Goal: Task Accomplishment & Management: Use online tool/utility

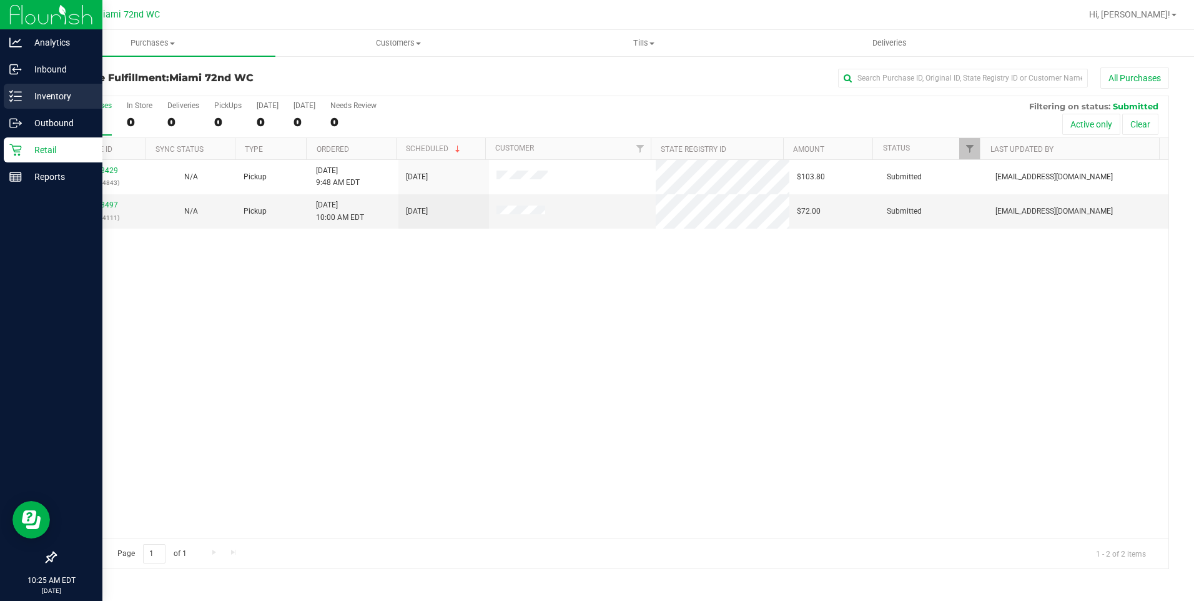
click at [25, 95] on p "Inventory" at bounding box center [59, 96] width 75 height 15
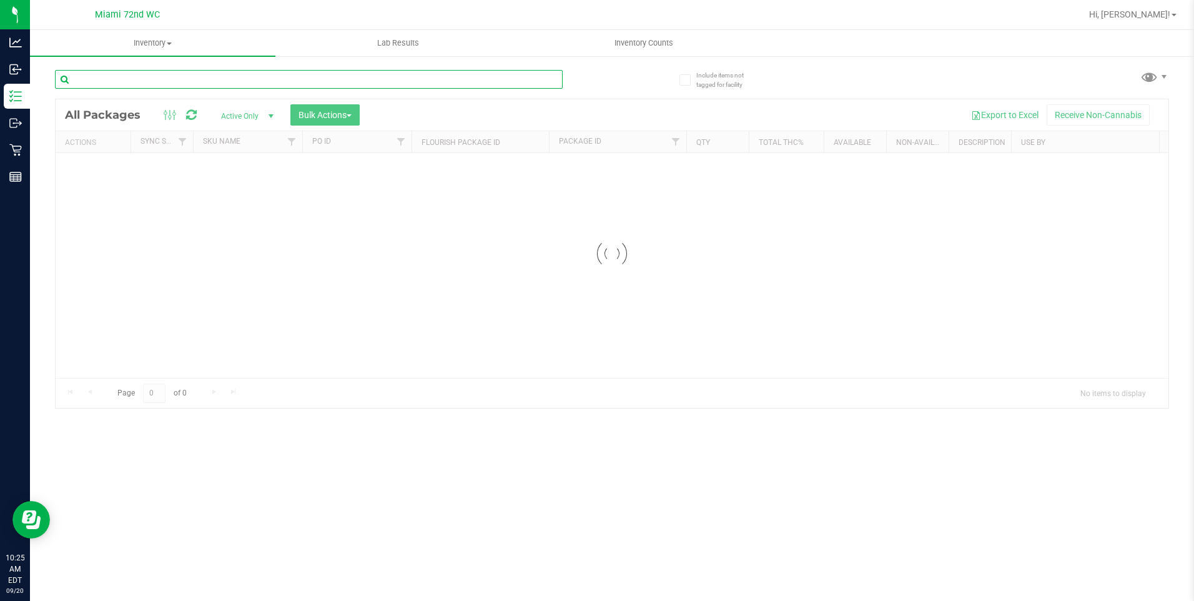
click at [201, 81] on div "Inventory All packages All inventory Waste log Create inventory Lab Results Inv…" at bounding box center [612, 315] width 1164 height 571
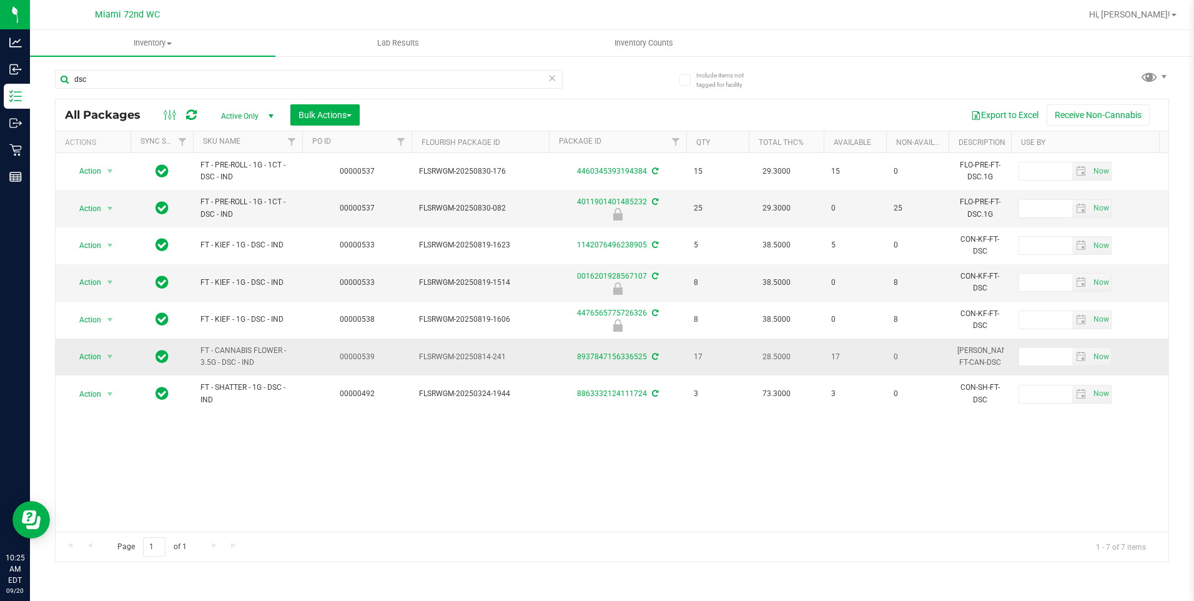
click at [314, 370] on td "00000539" at bounding box center [356, 356] width 109 height 37
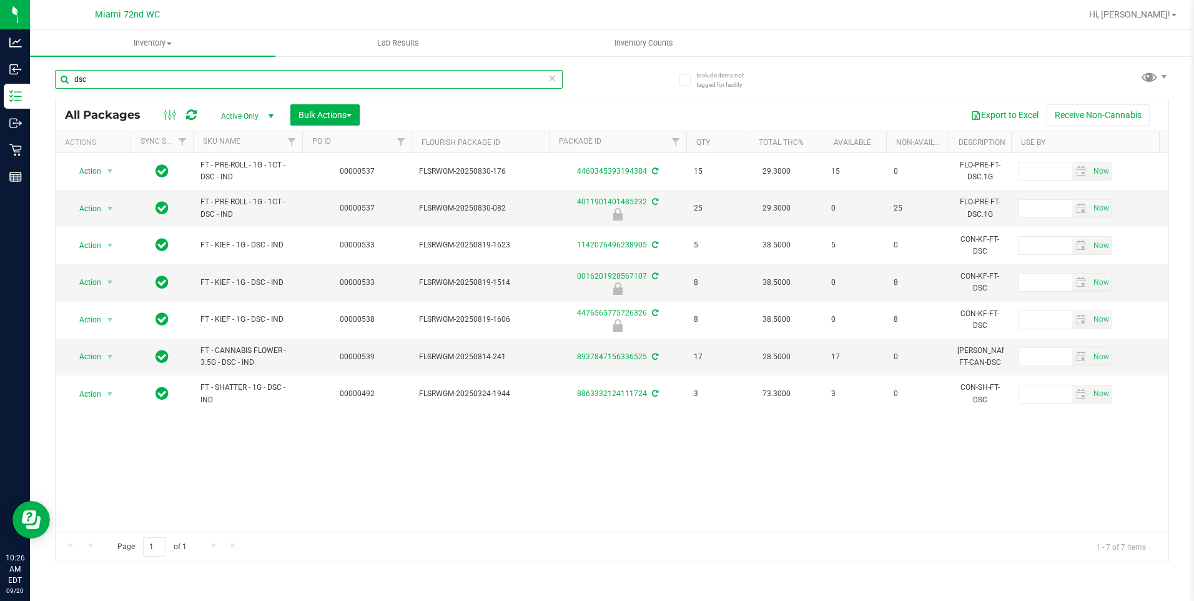
click at [107, 71] on input "dsc" at bounding box center [309, 79] width 508 height 19
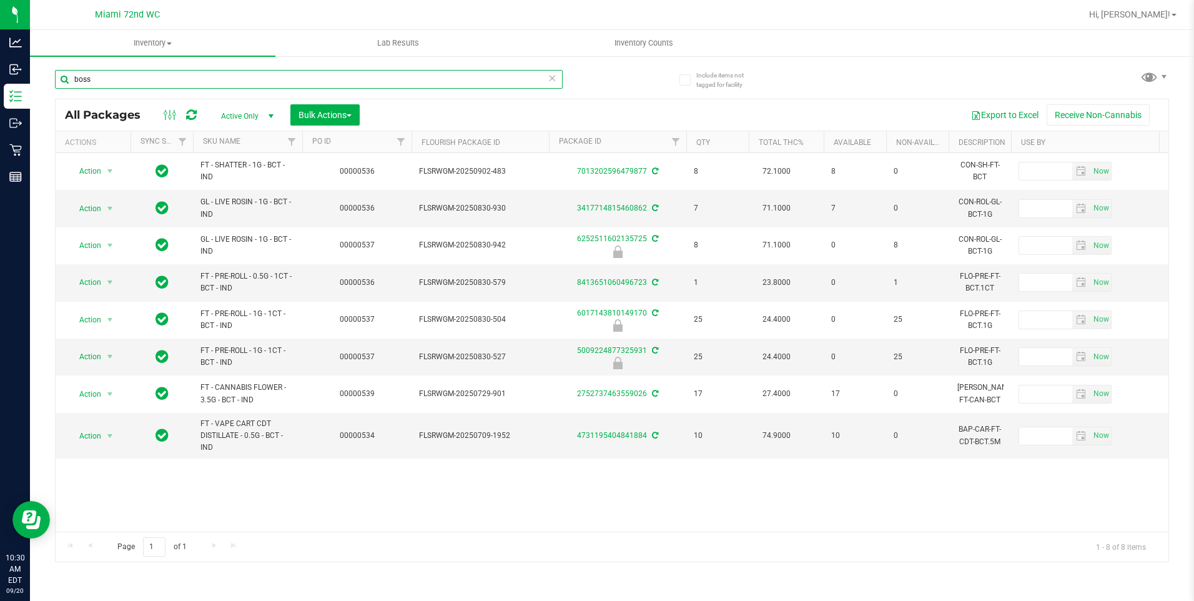
click at [86, 84] on input "boss" at bounding box center [309, 79] width 508 height 19
click at [86, 83] on input "boss" at bounding box center [309, 79] width 508 height 19
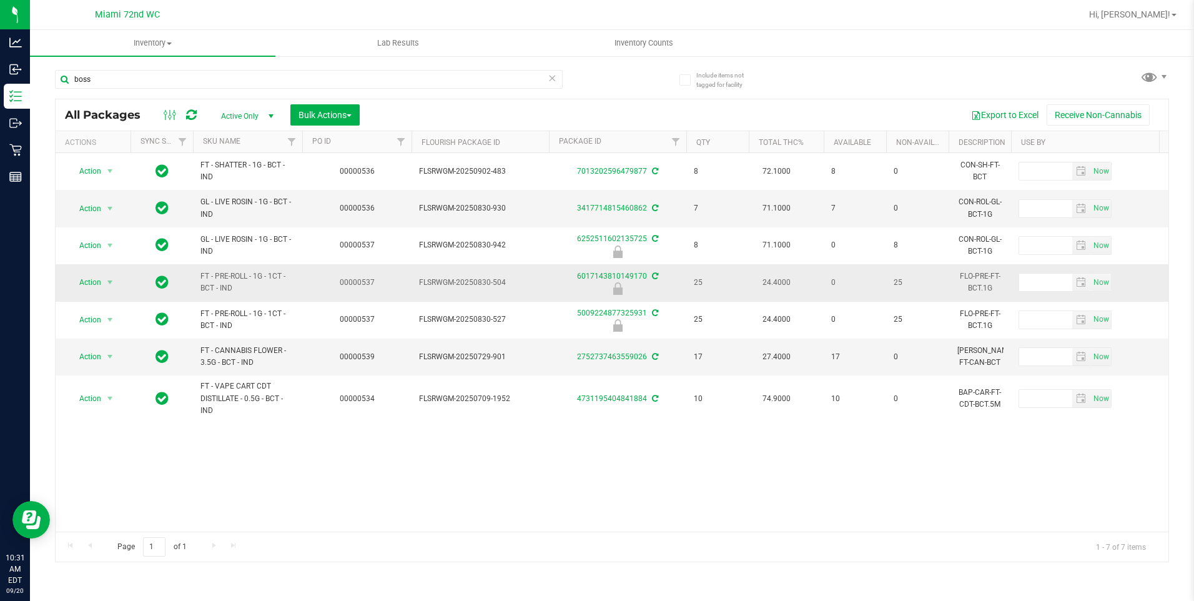
drag, startPoint x: 247, startPoint y: 290, endPoint x: 192, endPoint y: 282, distance: 55.6
drag, startPoint x: 192, startPoint y: 282, endPoint x: 225, endPoint y: 282, distance: 33.1
click at [225, 282] on span "FT - PRE-ROLL - 1G - 1CT - BCT - IND" at bounding box center [247, 282] width 94 height 24
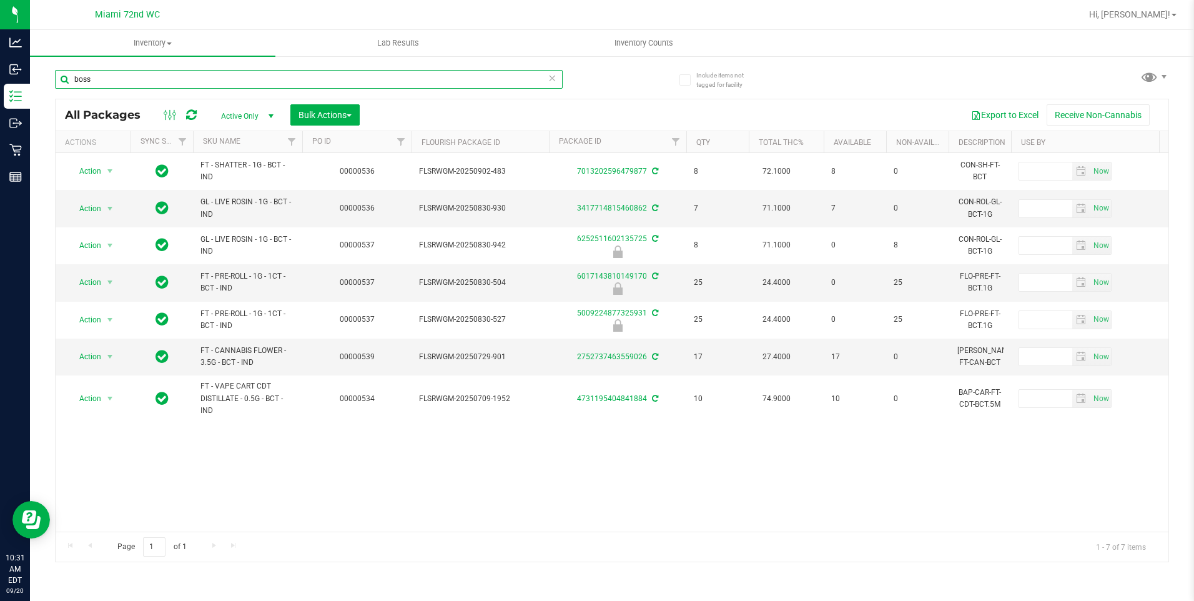
click at [185, 79] on input "boss" at bounding box center [309, 79] width 508 height 19
type input "b"
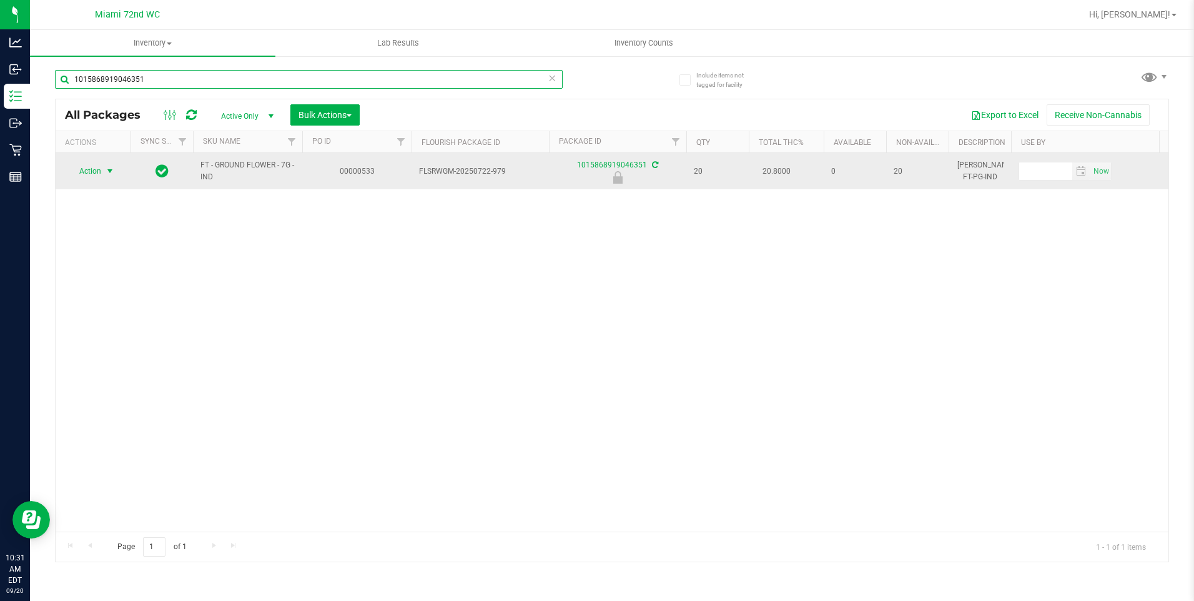
type input "1015868919046351"
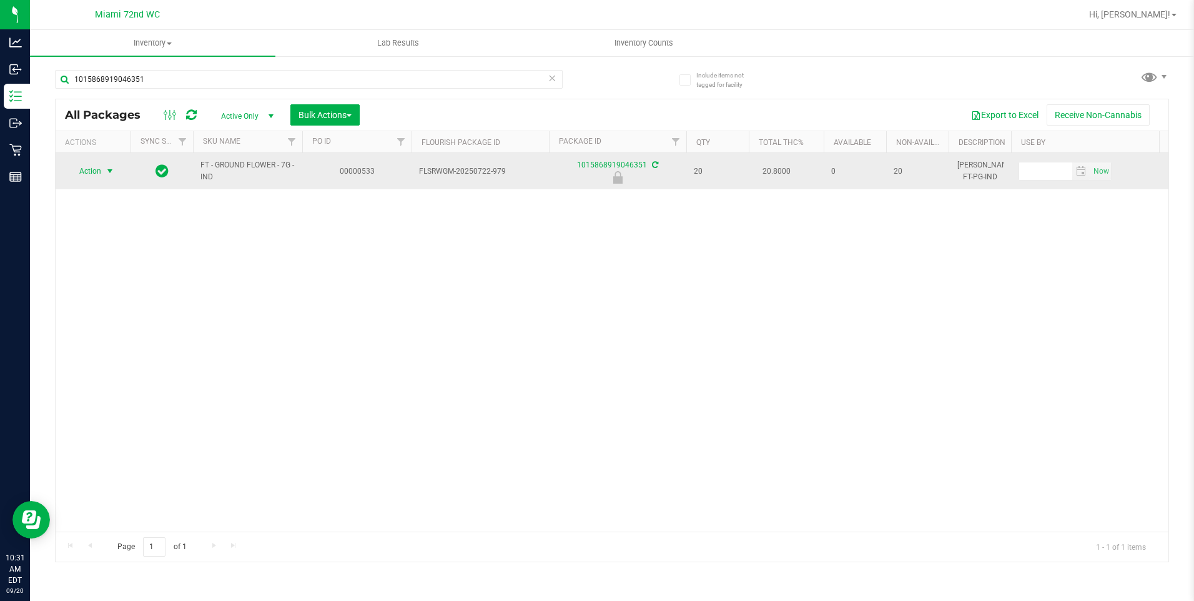
click at [107, 171] on span "select" at bounding box center [110, 171] width 10 height 10
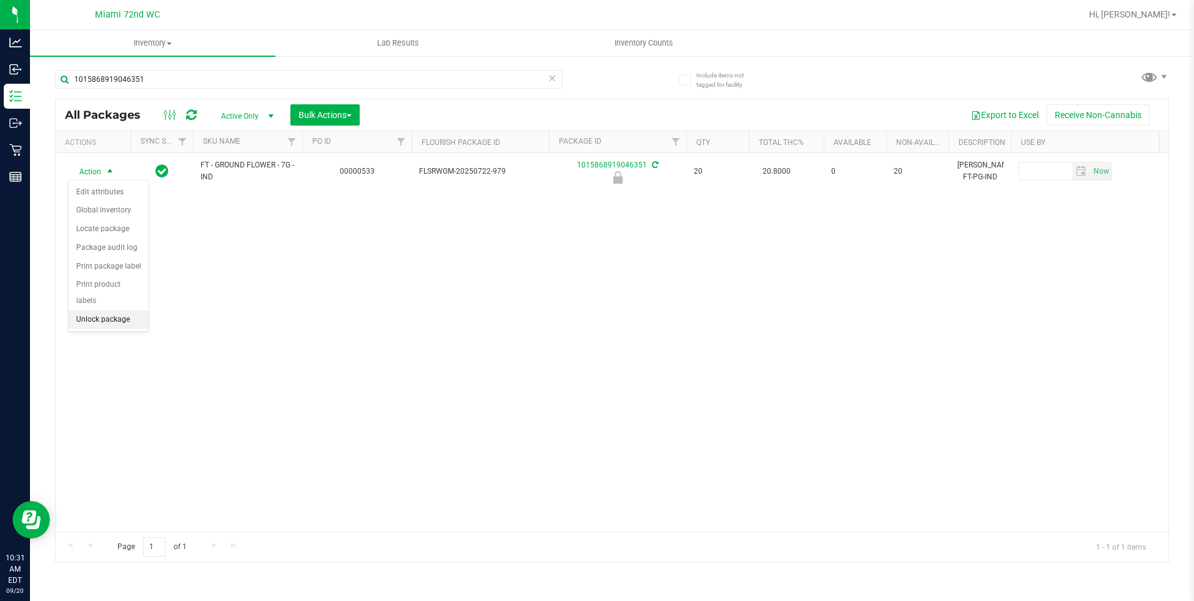
click at [117, 310] on li "Unlock package" at bounding box center [109, 319] width 80 height 19
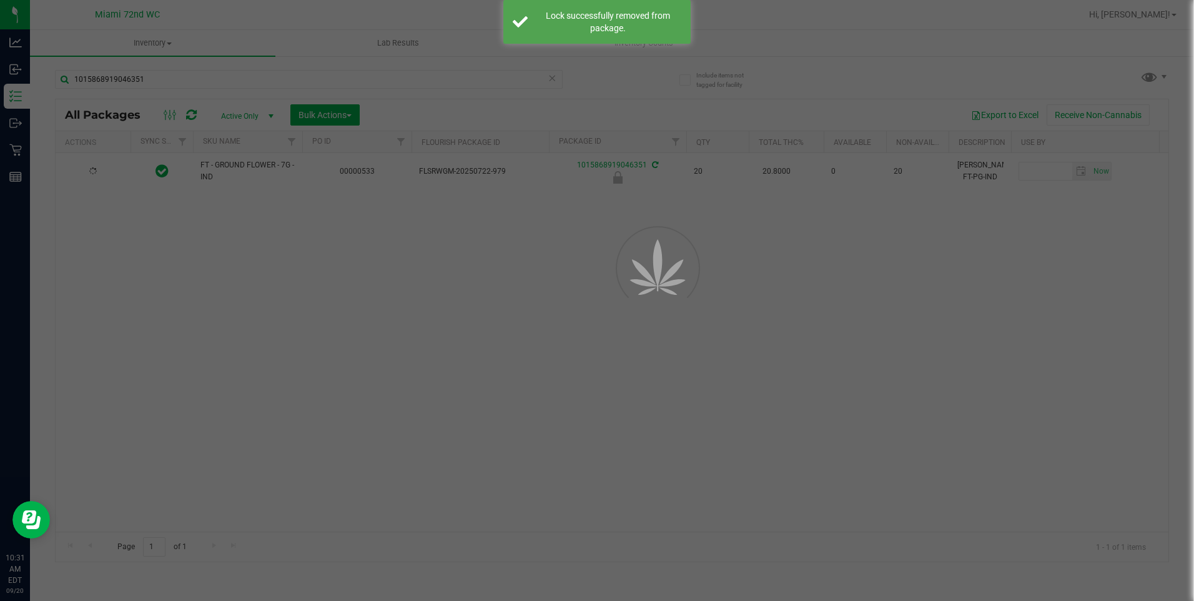
click at [536, 394] on div at bounding box center [597, 300] width 1194 height 601
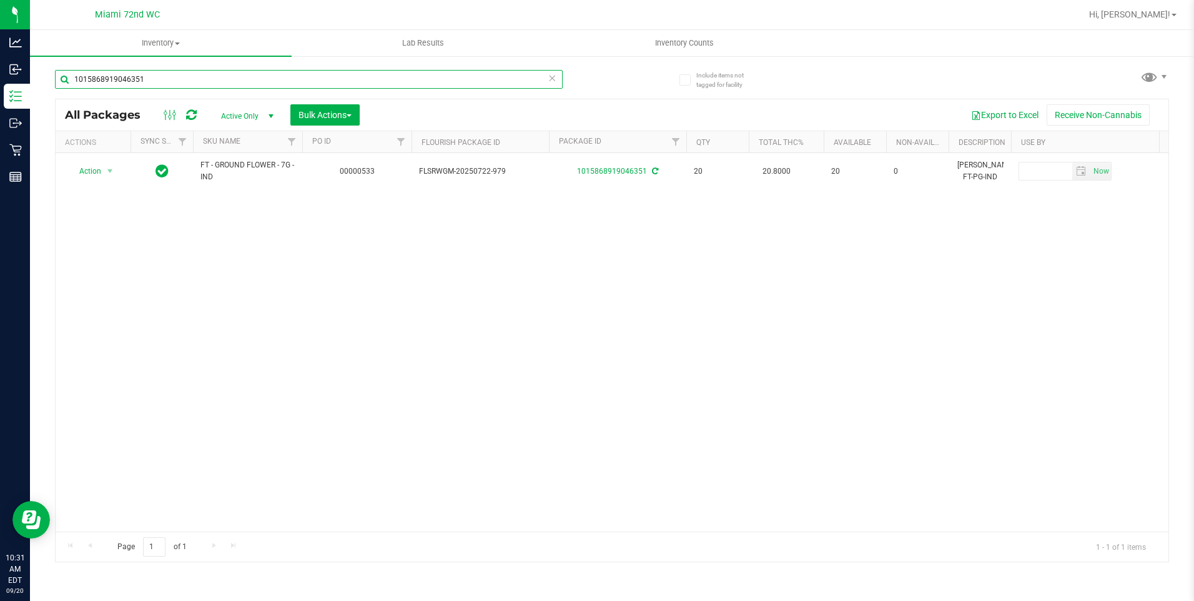
click at [82, 75] on input "1015868919046351" at bounding box center [309, 79] width 508 height 19
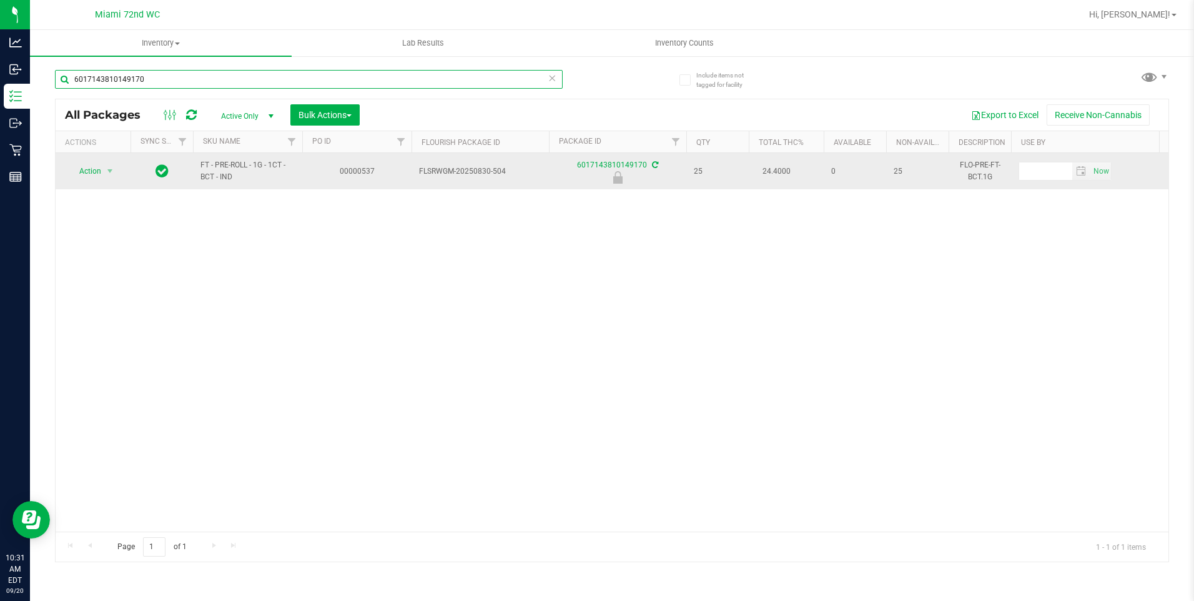
type input "6017143810149170"
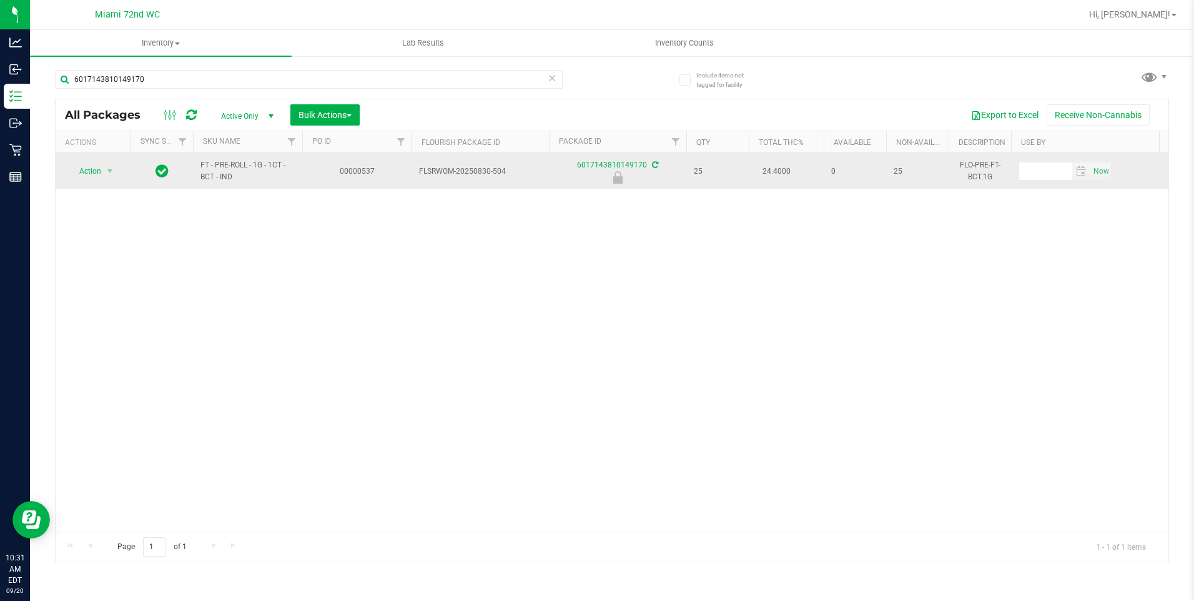
click at [79, 168] on span "Action" at bounding box center [85, 170] width 34 height 17
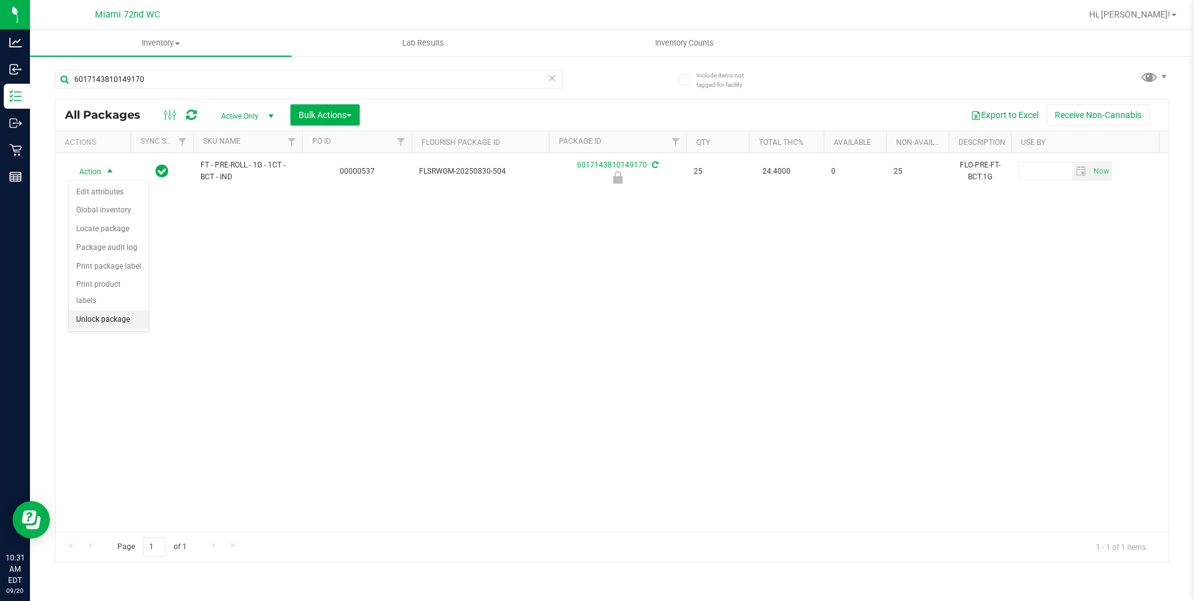
click at [86, 311] on li "Unlock package" at bounding box center [109, 319] width 80 height 19
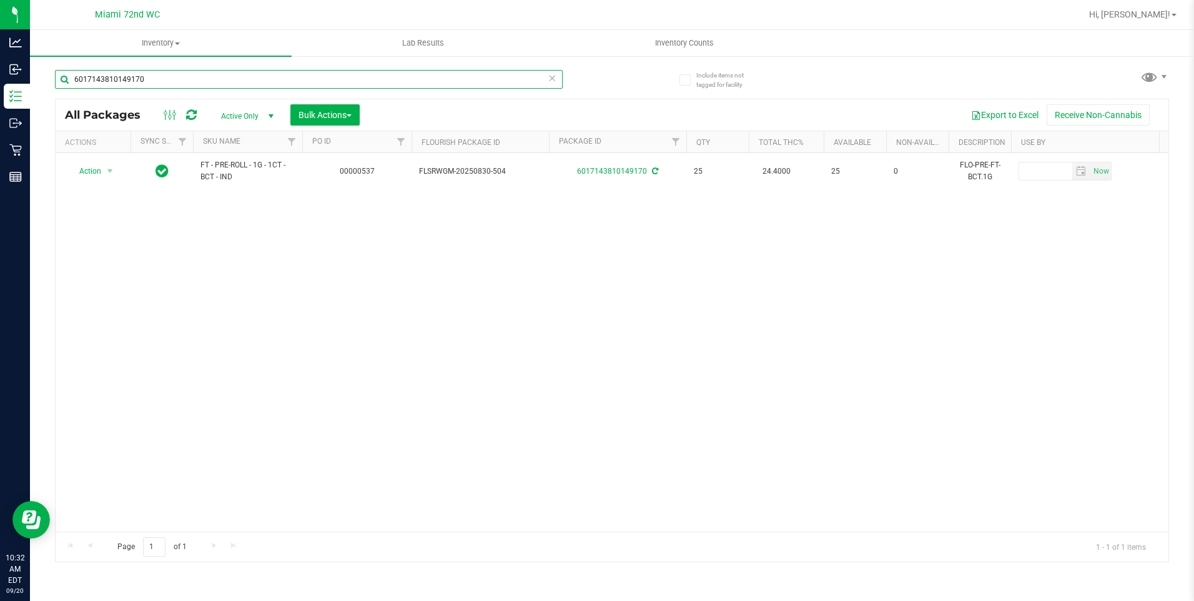
click at [205, 71] on input "6017143810149170" at bounding box center [309, 79] width 508 height 19
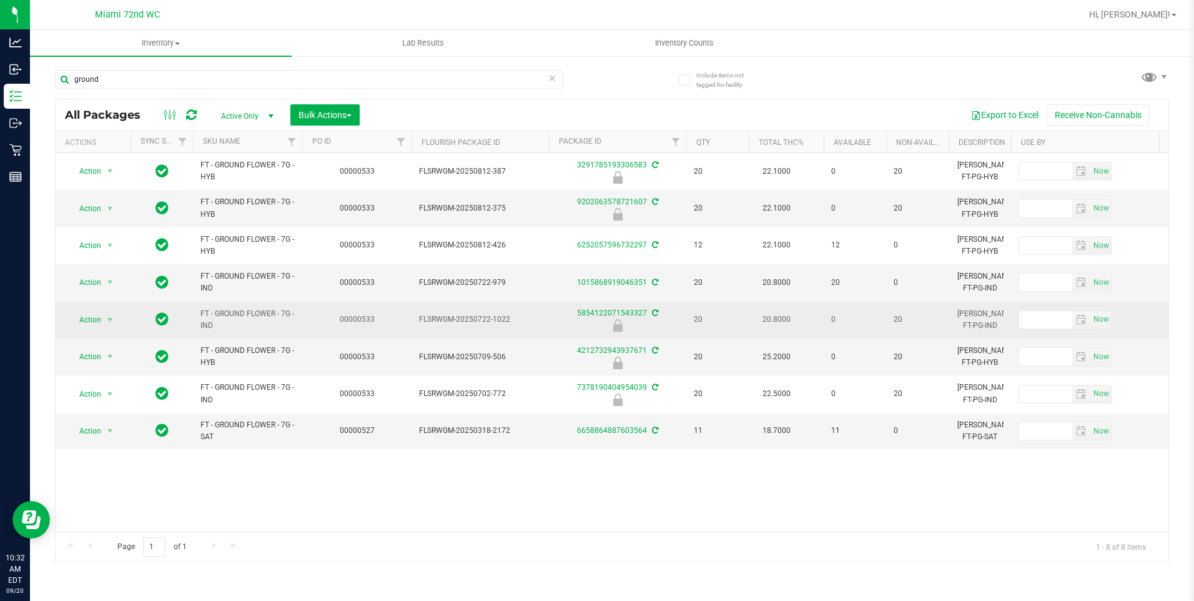
drag, startPoint x: 229, startPoint y: 323, endPoint x: 195, endPoint y: 320, distance: 34.5
click at [195, 320] on td "FT - GROUND FLOWER - 7G - IND" at bounding box center [247, 320] width 109 height 37
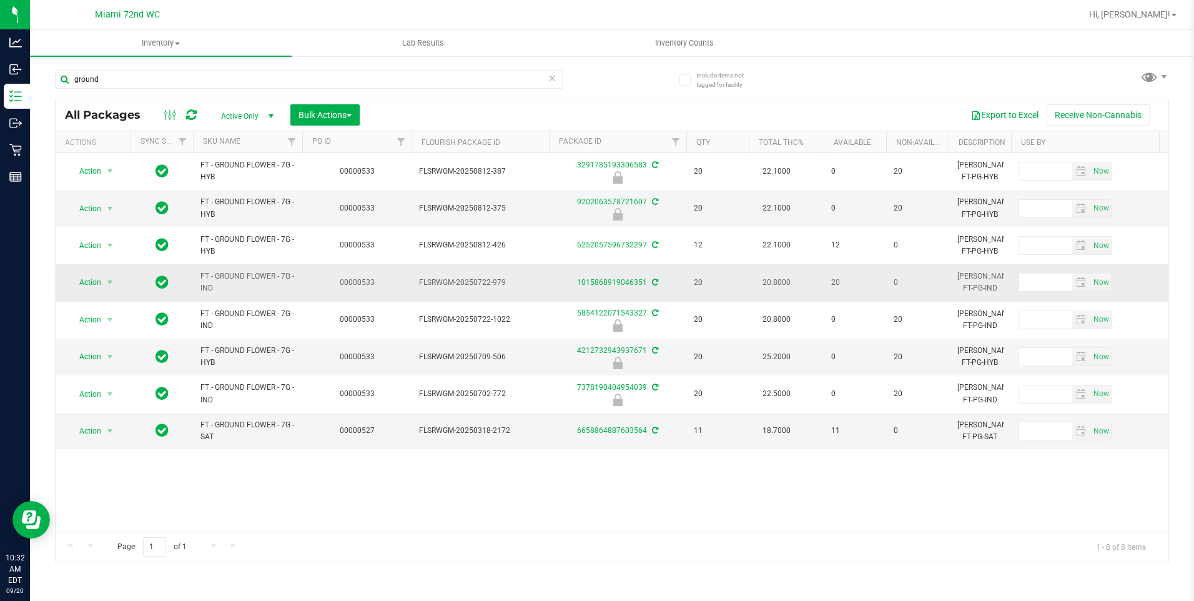
copy span "FT - GROUND FLOWER - 7G - IND"
click at [129, 67] on div "ground" at bounding box center [333, 79] width 557 height 40
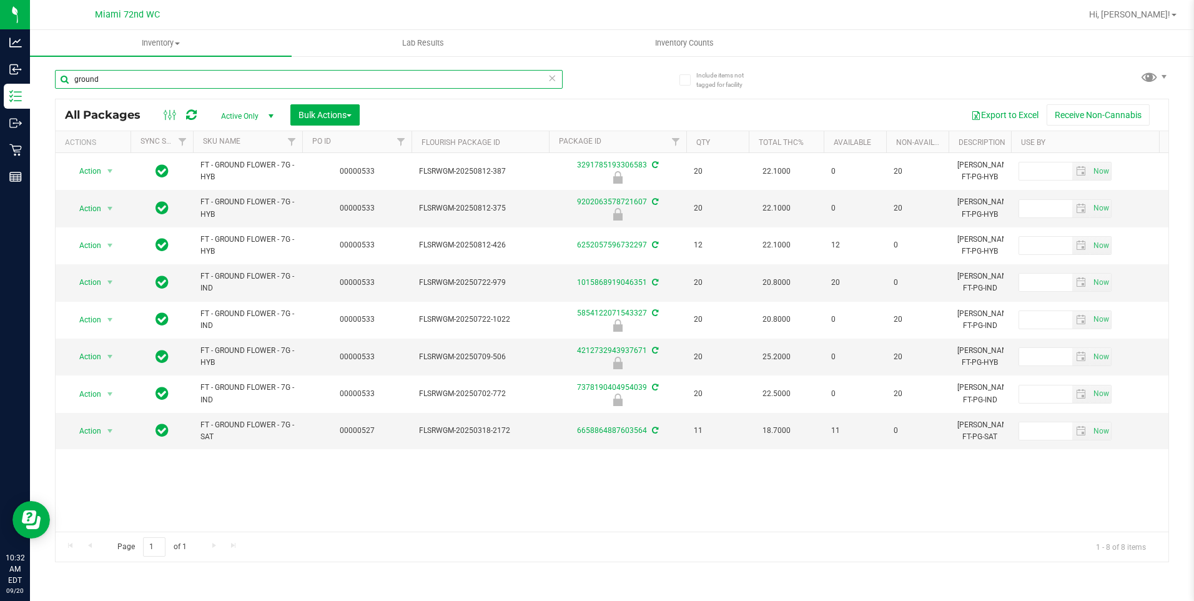
click at [132, 71] on input "ground" at bounding box center [309, 79] width 508 height 19
paste input "FT - GROUND FLOWER - 7G - IND"
type input "FT - GROUND FLOWER - 7G - IND"
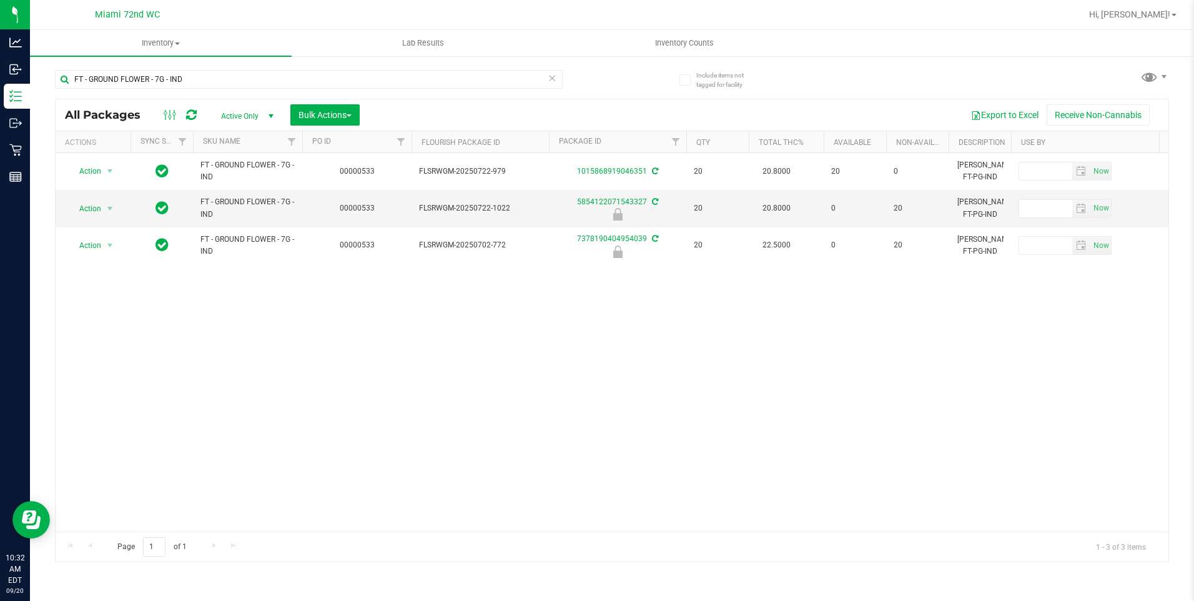
click at [493, 119] on div "Export to Excel Receive Non-Cannabis" at bounding box center [764, 114] width 790 height 21
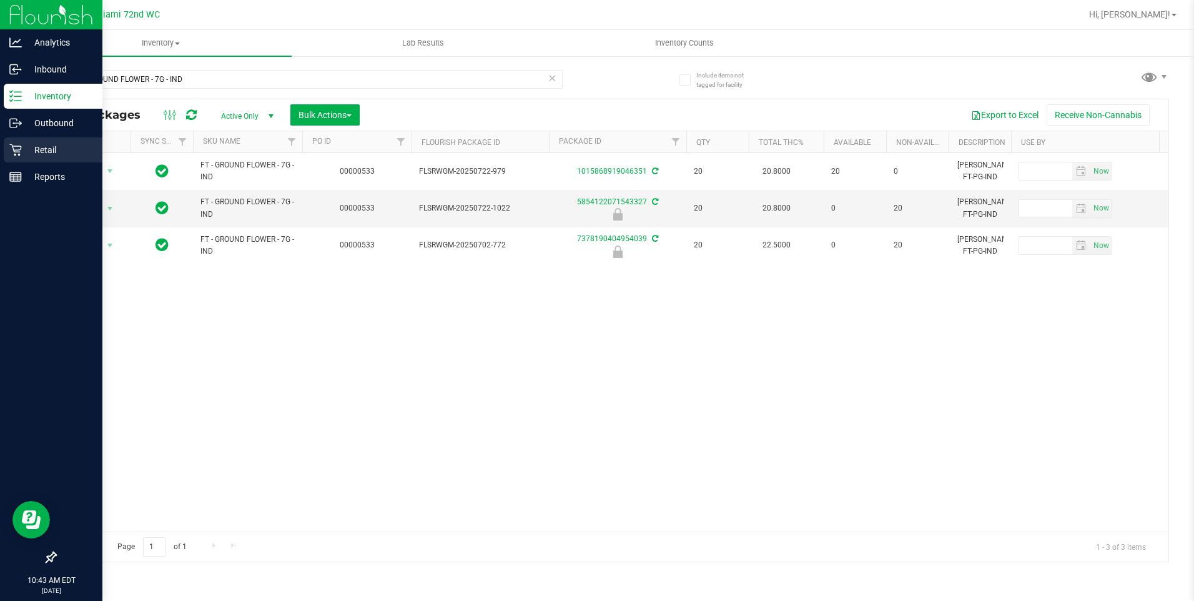
click at [19, 155] on icon at bounding box center [15, 150] width 12 height 12
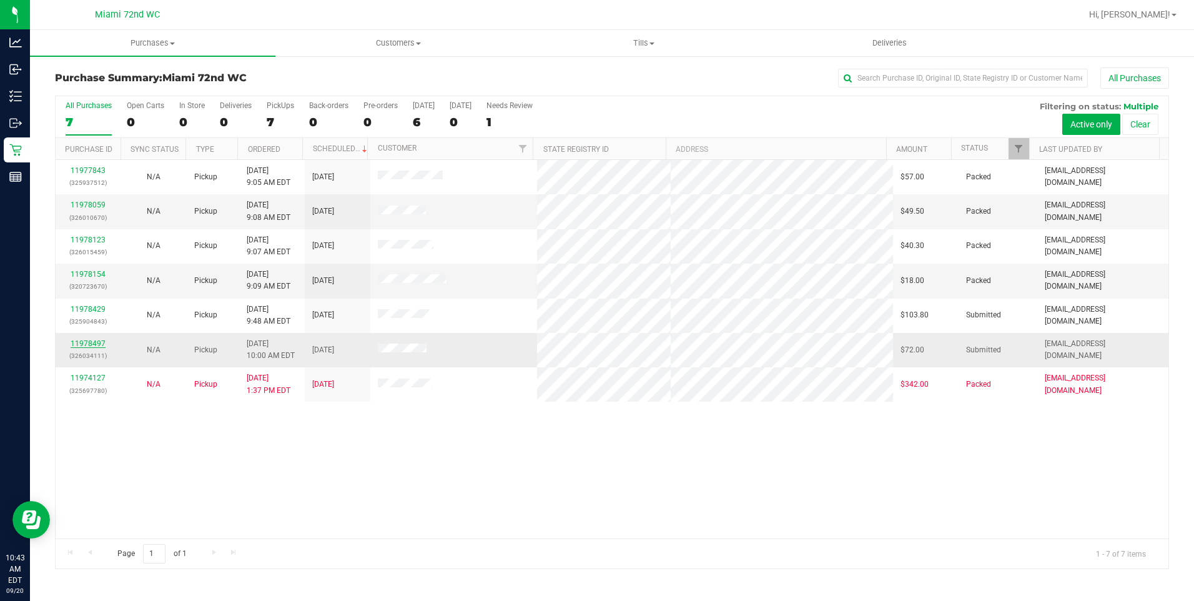
click at [91, 343] on link "11978497" at bounding box center [88, 343] width 35 height 9
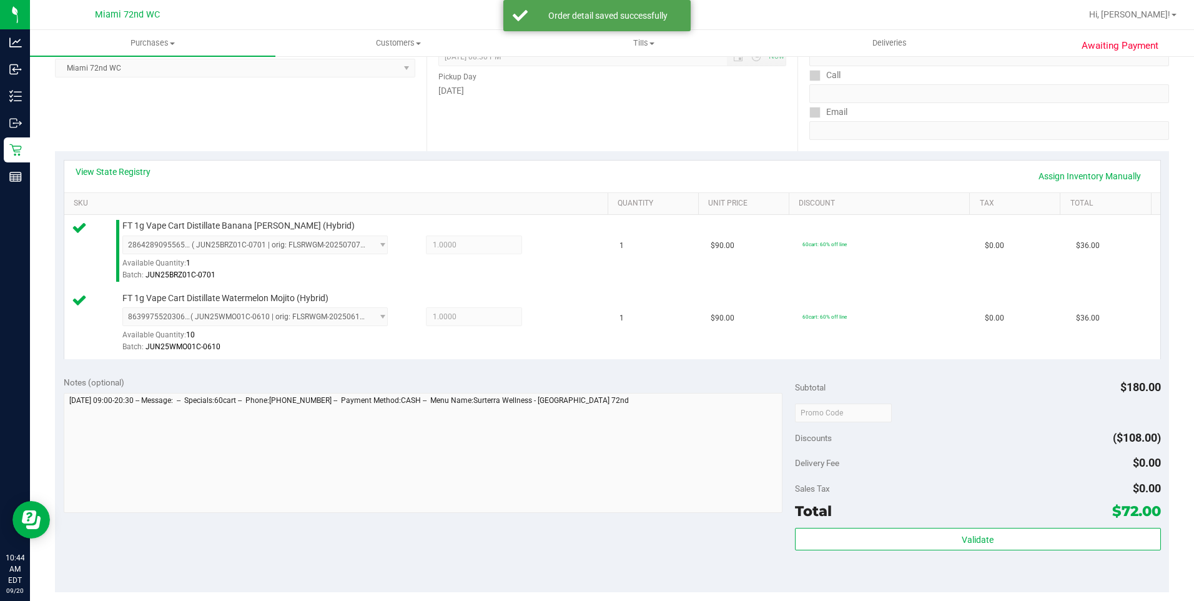
scroll to position [260, 0]
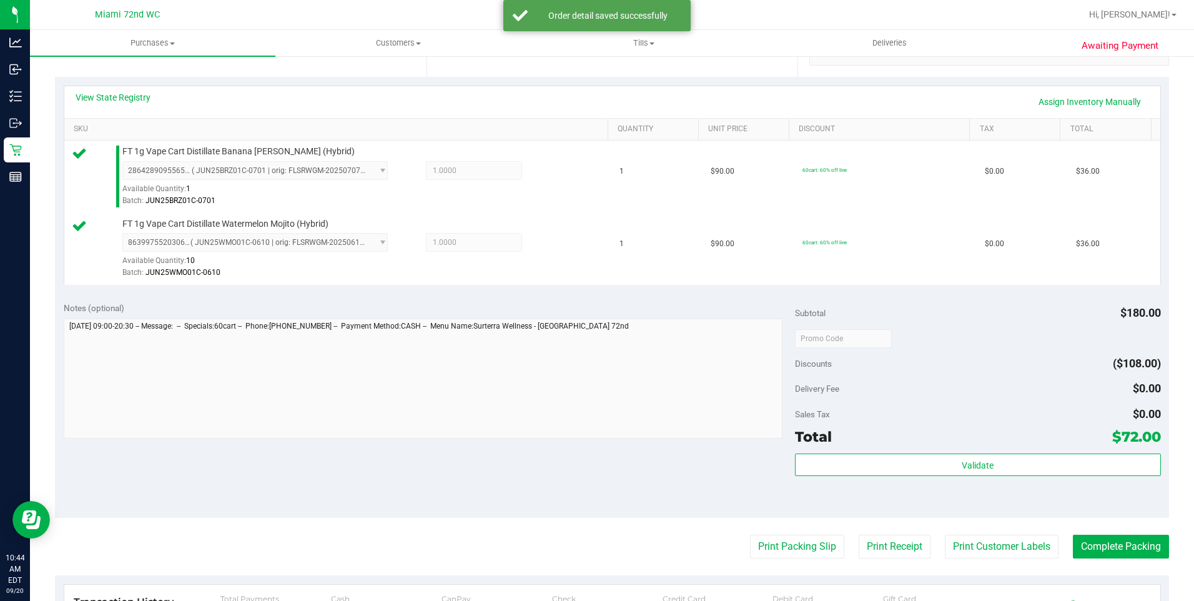
click at [873, 441] on div "Total $72.00" at bounding box center [978, 436] width 366 height 22
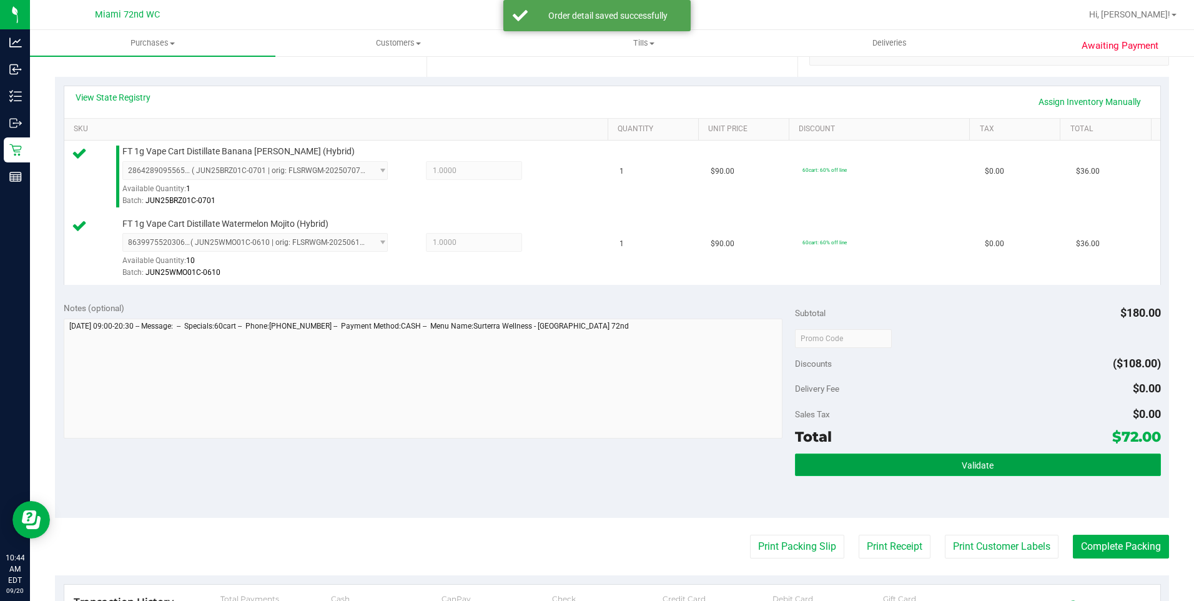
click at [911, 469] on button "Validate" at bounding box center [978, 464] width 366 height 22
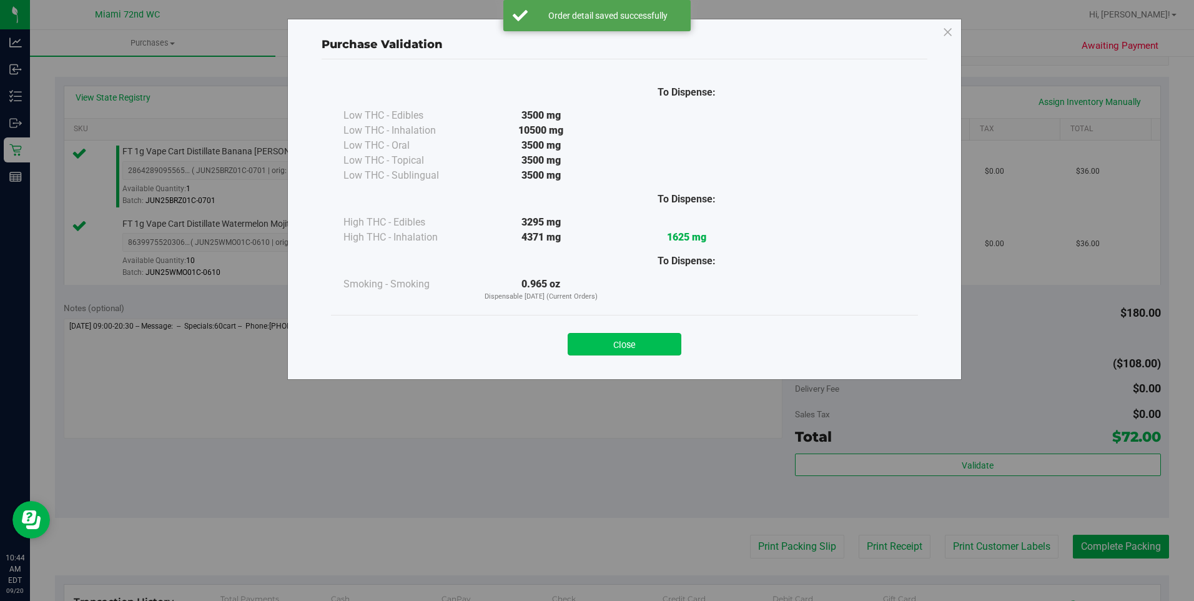
click at [656, 354] on button "Close" at bounding box center [625, 344] width 114 height 22
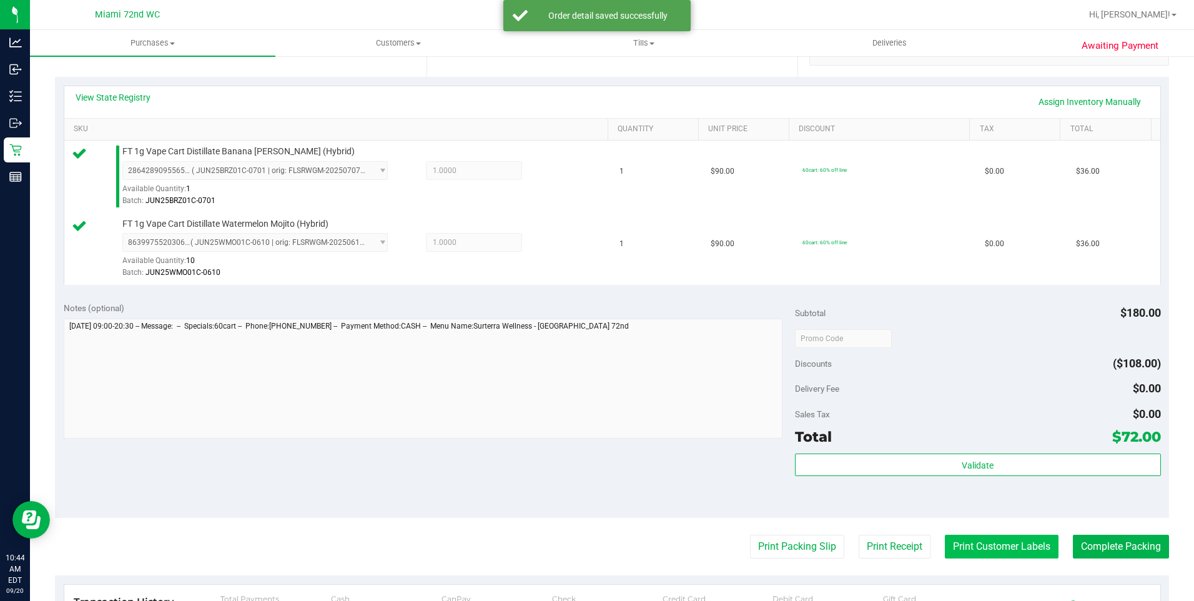
click at [994, 553] on button "Print Customer Labels" at bounding box center [1002, 546] width 114 height 24
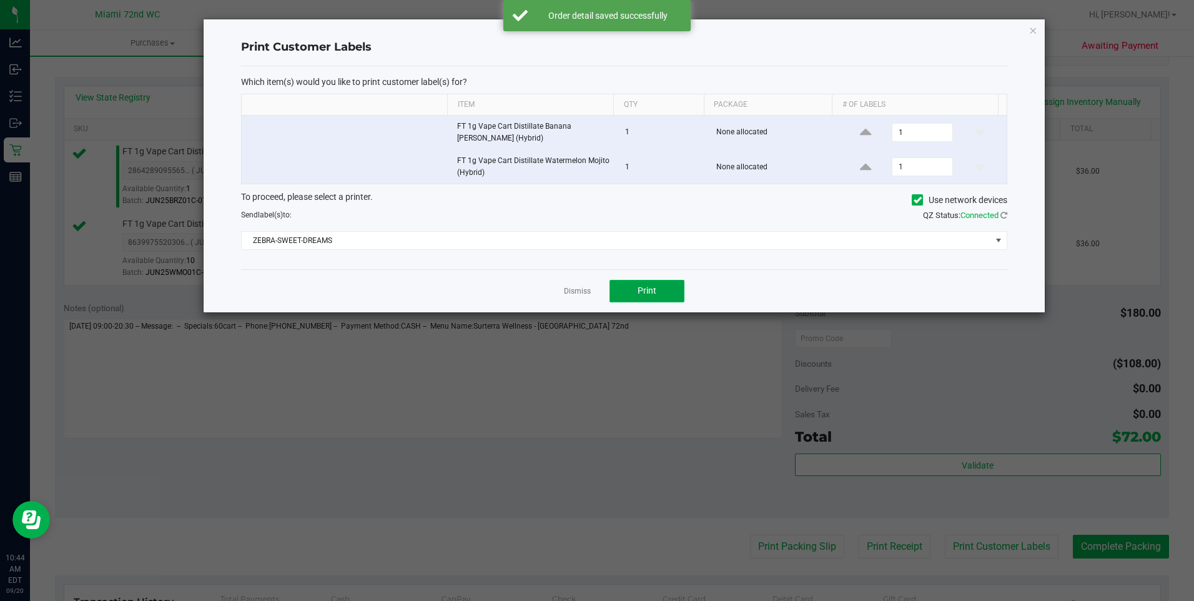
click at [658, 290] on button "Print" at bounding box center [646, 291] width 75 height 22
click at [574, 294] on link "Dismiss" at bounding box center [577, 291] width 27 height 11
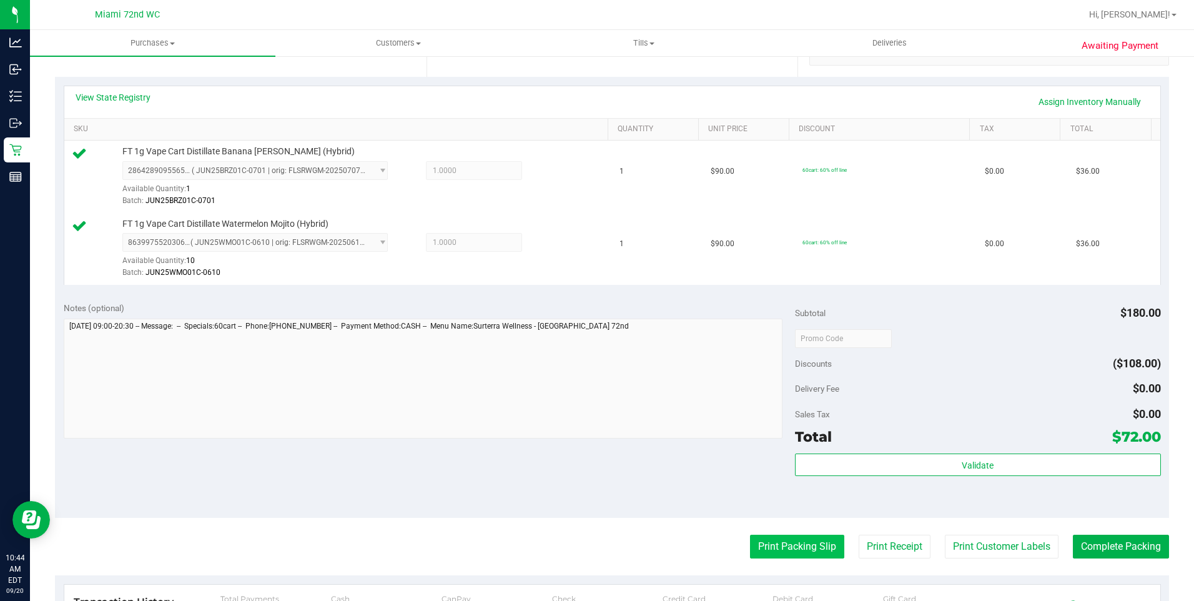
click at [780, 540] on button "Print Packing Slip" at bounding box center [797, 546] width 94 height 24
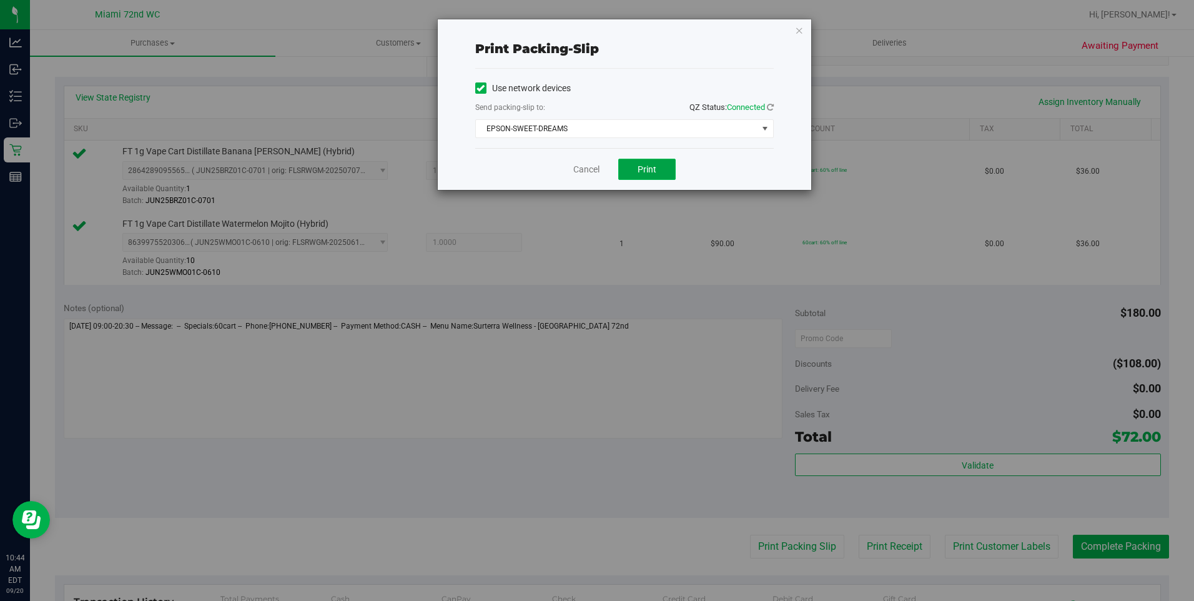
click at [649, 179] on button "Print" at bounding box center [646, 169] width 57 height 21
click at [580, 172] on link "Cancel" at bounding box center [586, 169] width 26 height 13
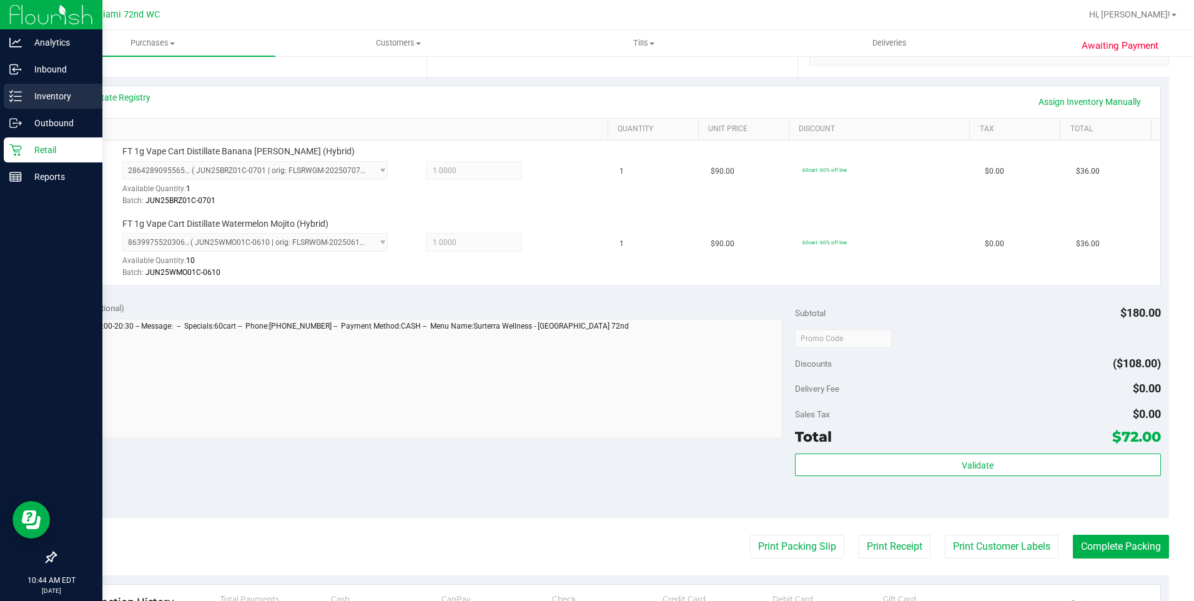
click at [12, 105] on div "Inventory" at bounding box center [53, 96] width 99 height 25
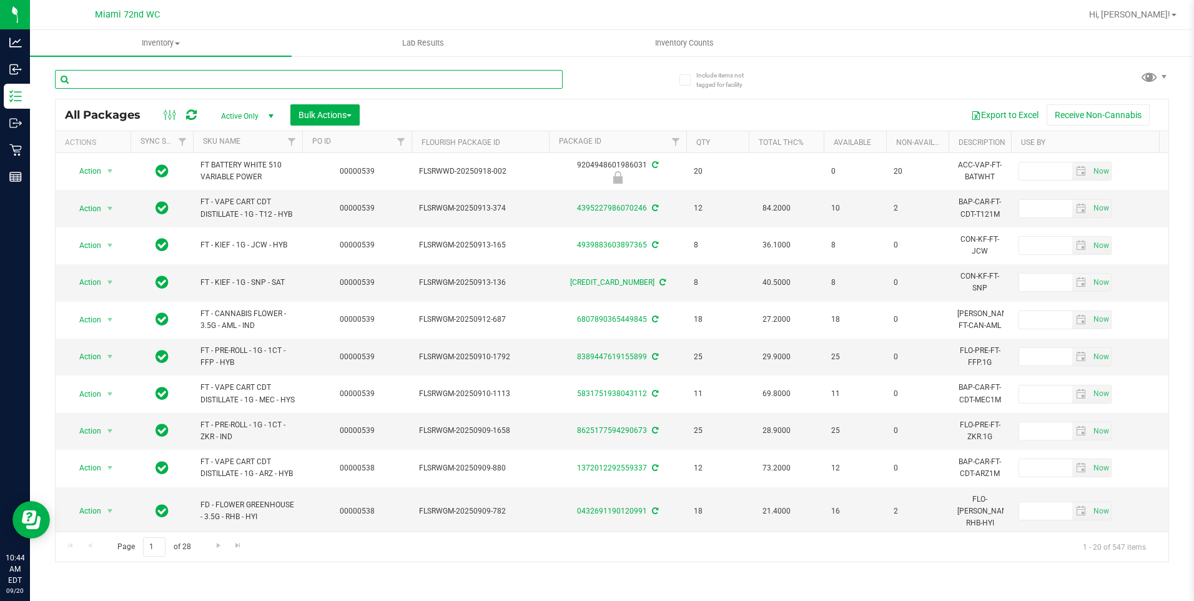
click at [228, 82] on input "text" at bounding box center [309, 79] width 508 height 19
type input "FLO"
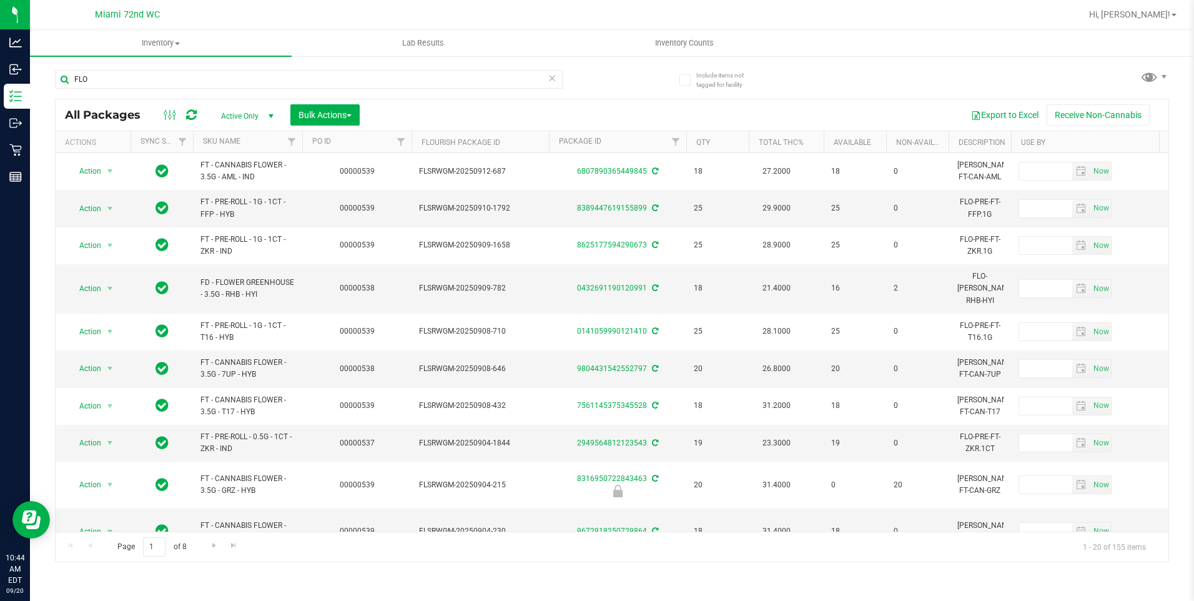
click at [271, 144] on th "SKU Name" at bounding box center [247, 142] width 109 height 22
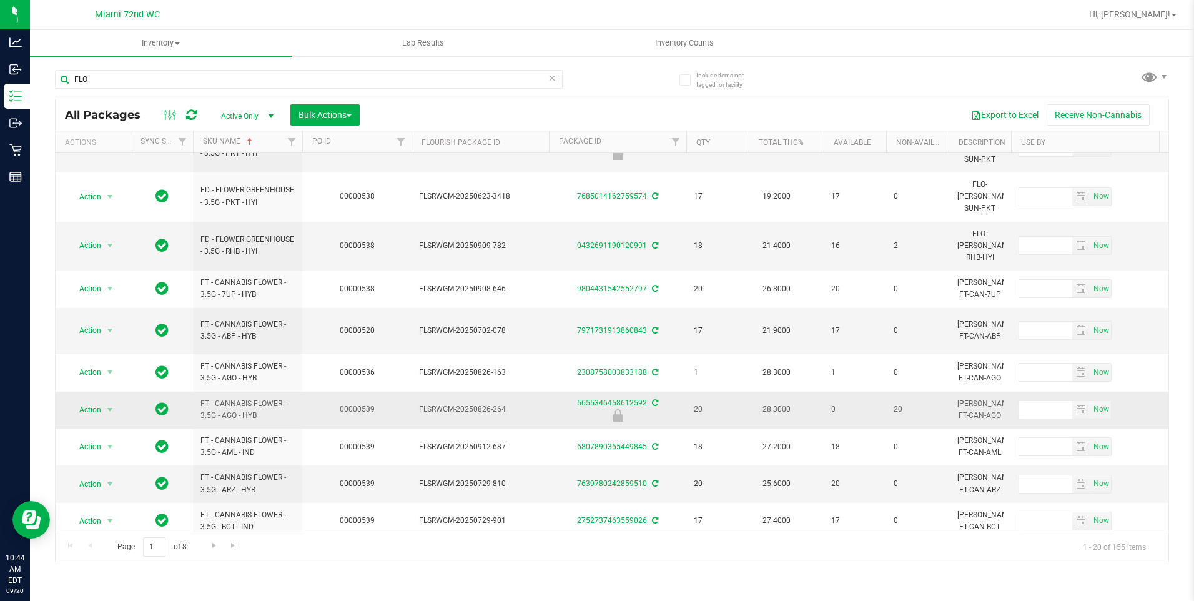
scroll to position [381, 0]
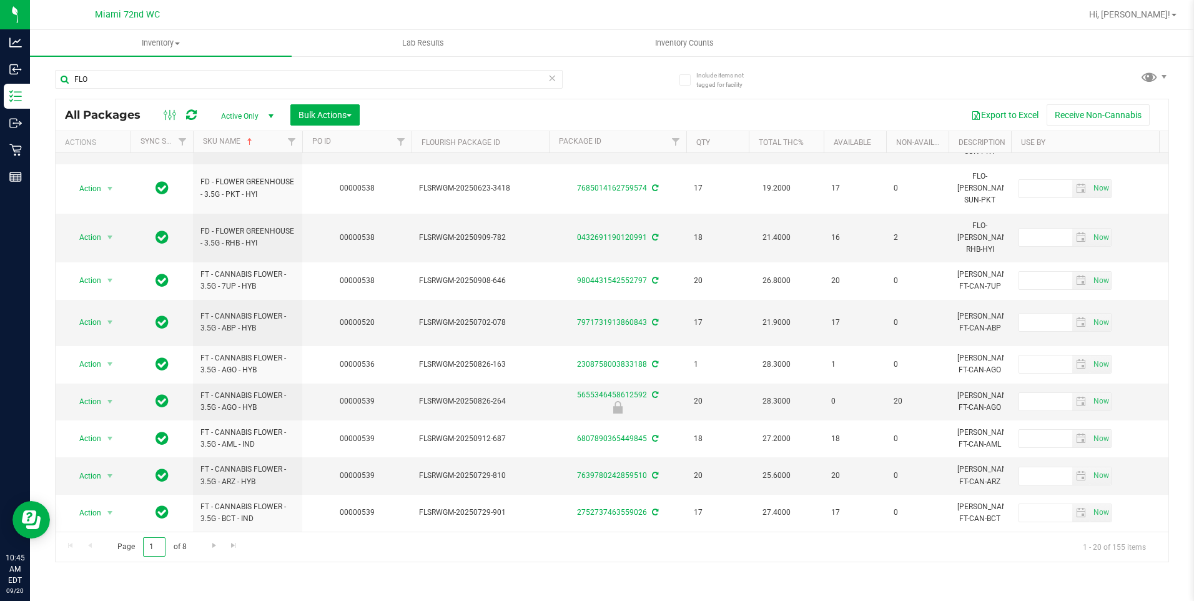
click at [159, 542] on input "1" at bounding box center [154, 546] width 22 height 19
type input "8"
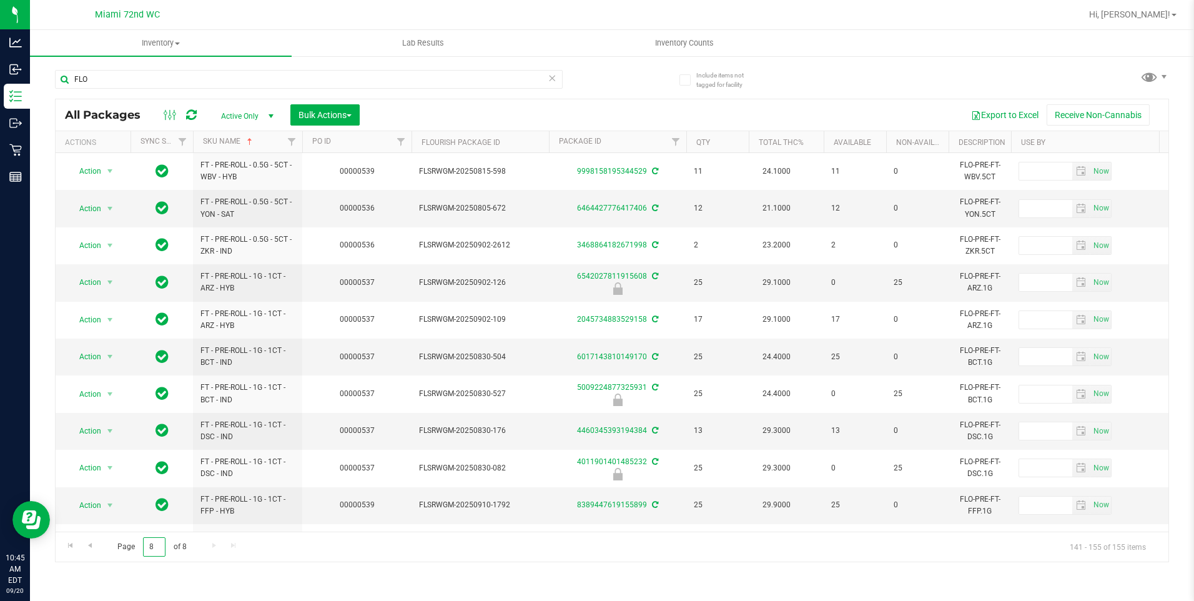
click at [147, 549] on input "8" at bounding box center [154, 546] width 22 height 19
click at [149, 549] on input "8" at bounding box center [154, 546] width 22 height 19
click at [158, 550] on input "8" at bounding box center [154, 546] width 22 height 19
type input "6"
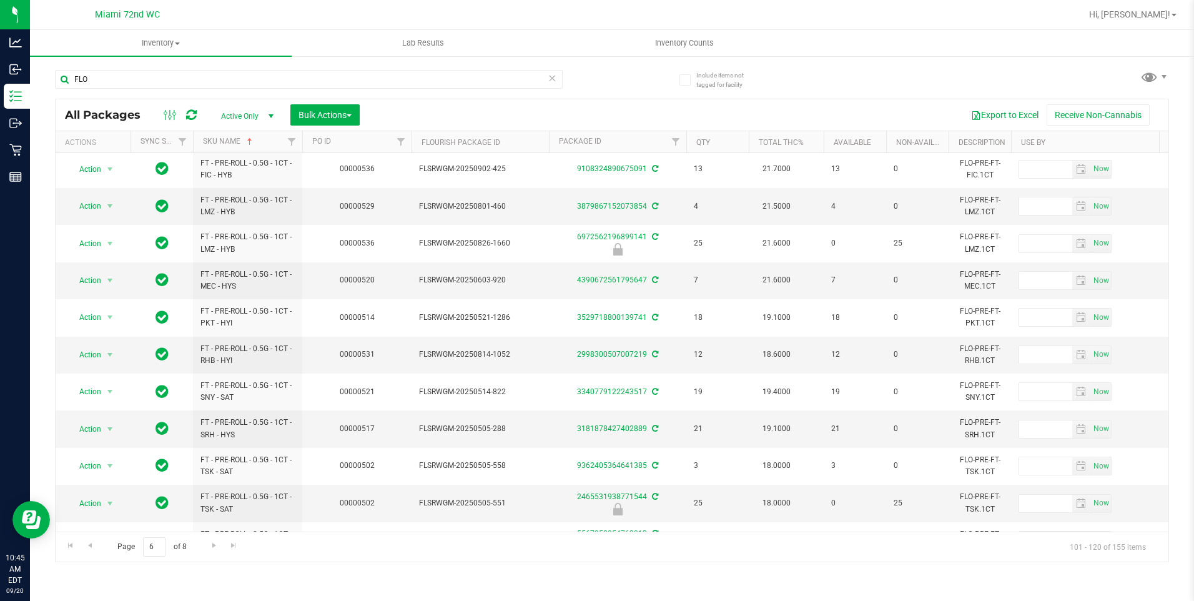
scroll to position [372, 0]
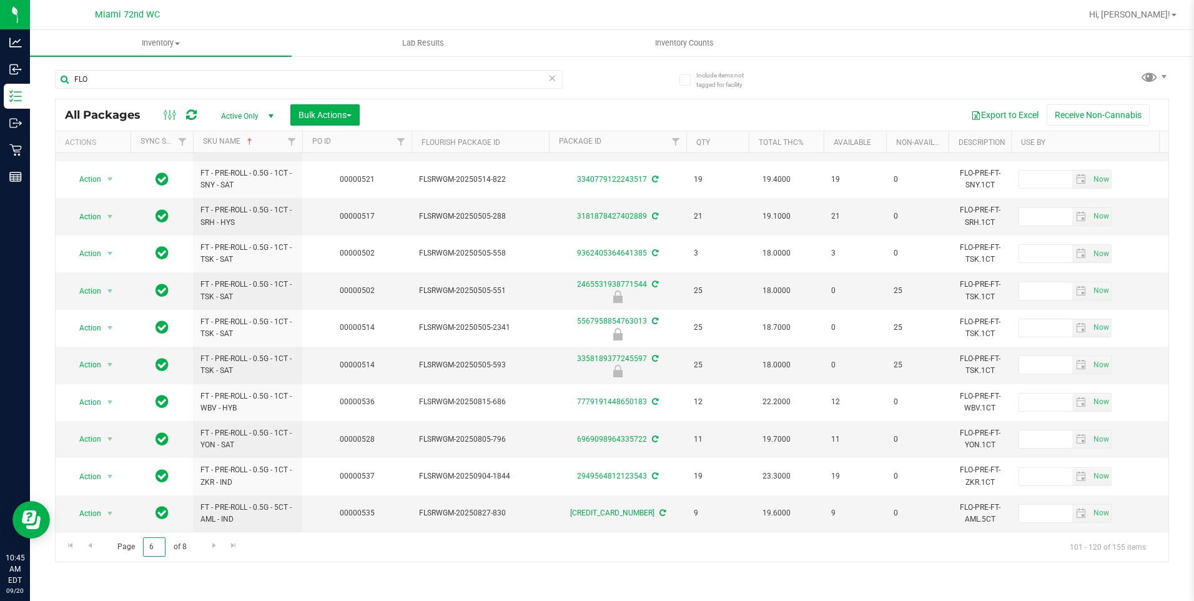
click at [162, 548] on input "6" at bounding box center [154, 546] width 22 height 19
type input "6"
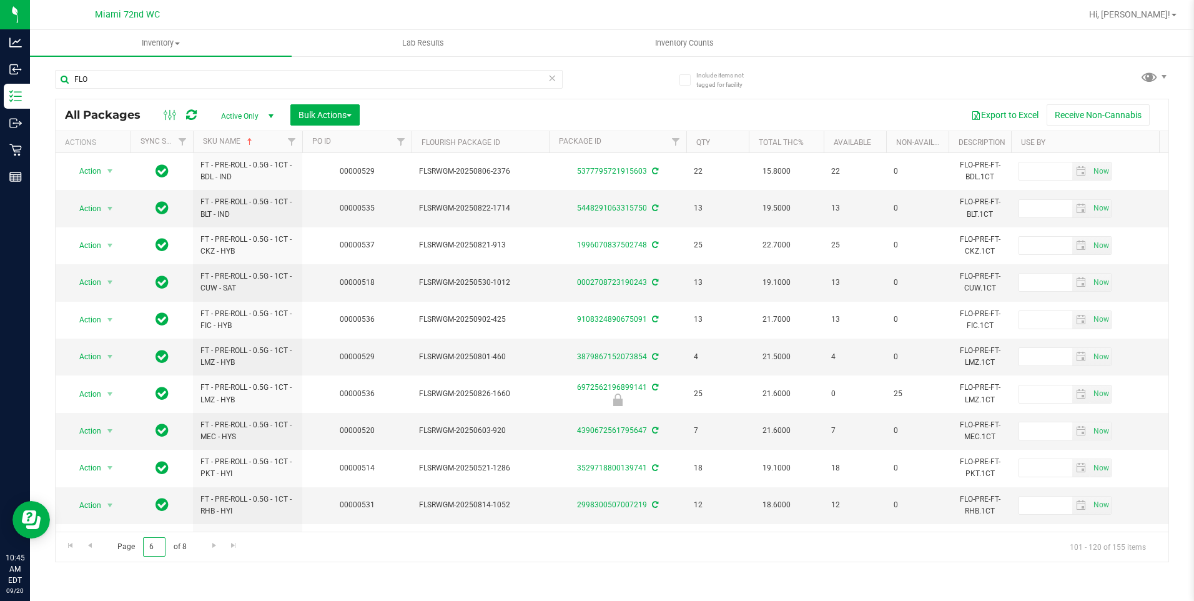
click at [152, 551] on input "6" at bounding box center [154, 546] width 22 height 19
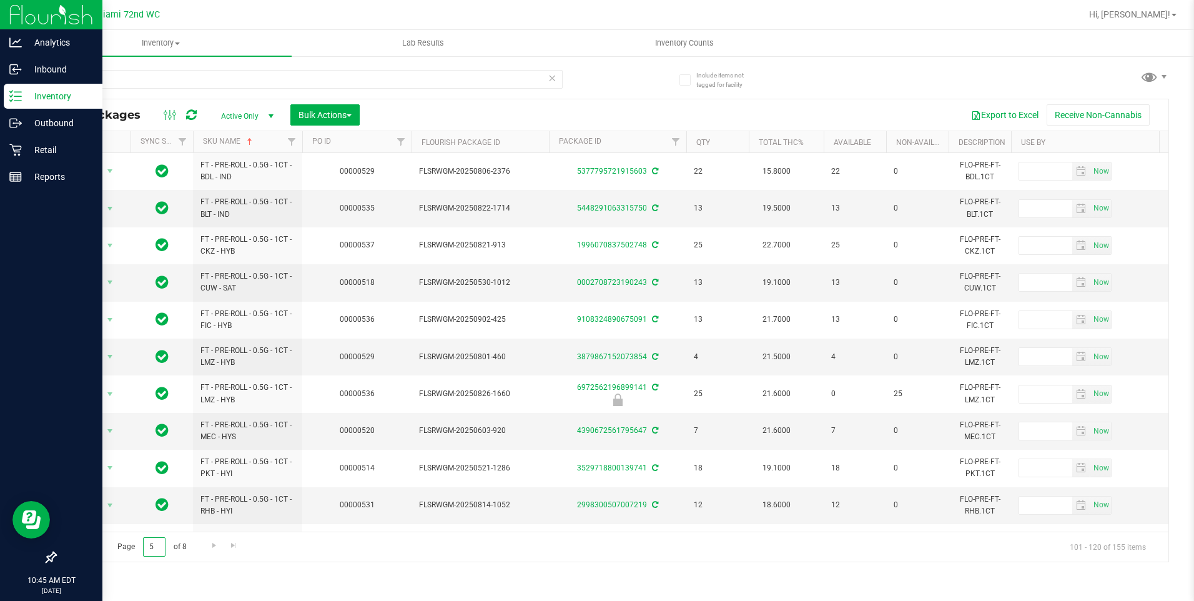
type input "5"
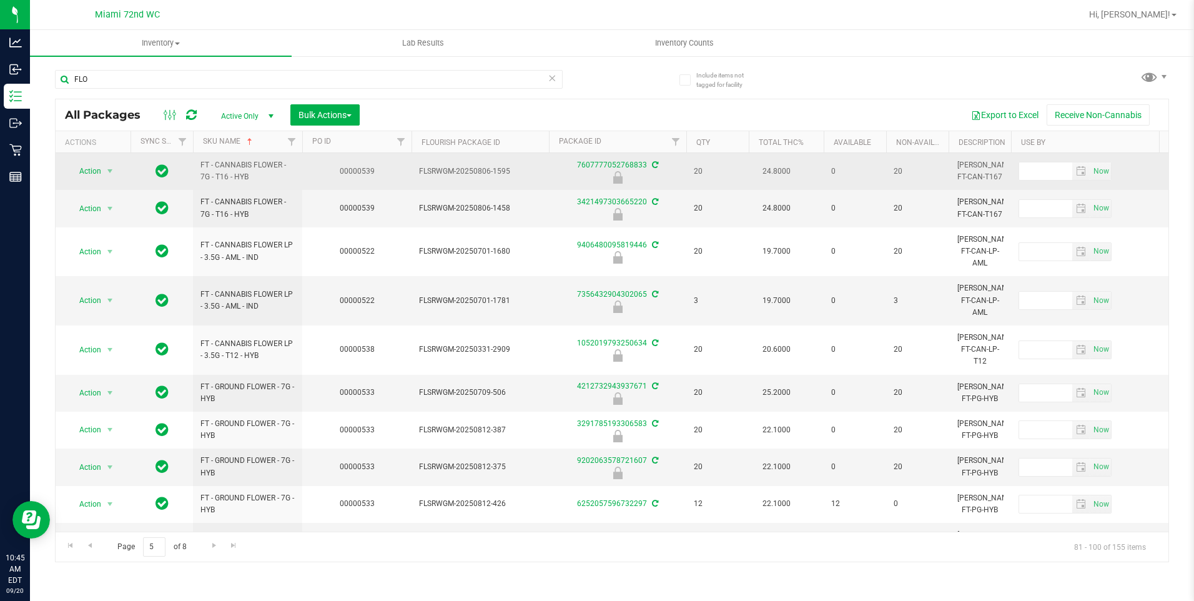
drag, startPoint x: 266, startPoint y: 177, endPoint x: 221, endPoint y: 172, distance: 45.3
click at [221, 172] on span "FT - CANNABIS FLOWER - 7G - T16 - HYB" at bounding box center [247, 171] width 94 height 24
click at [217, 172] on span "FT - CANNABIS FLOWER - 7G - T16 - HYB" at bounding box center [247, 171] width 94 height 24
drag, startPoint x: 210, startPoint y: 176, endPoint x: 195, endPoint y: 166, distance: 18.0
click at [195, 166] on td "FT - CANNABIS FLOWER - 7G - T16 - HYB" at bounding box center [247, 171] width 109 height 37
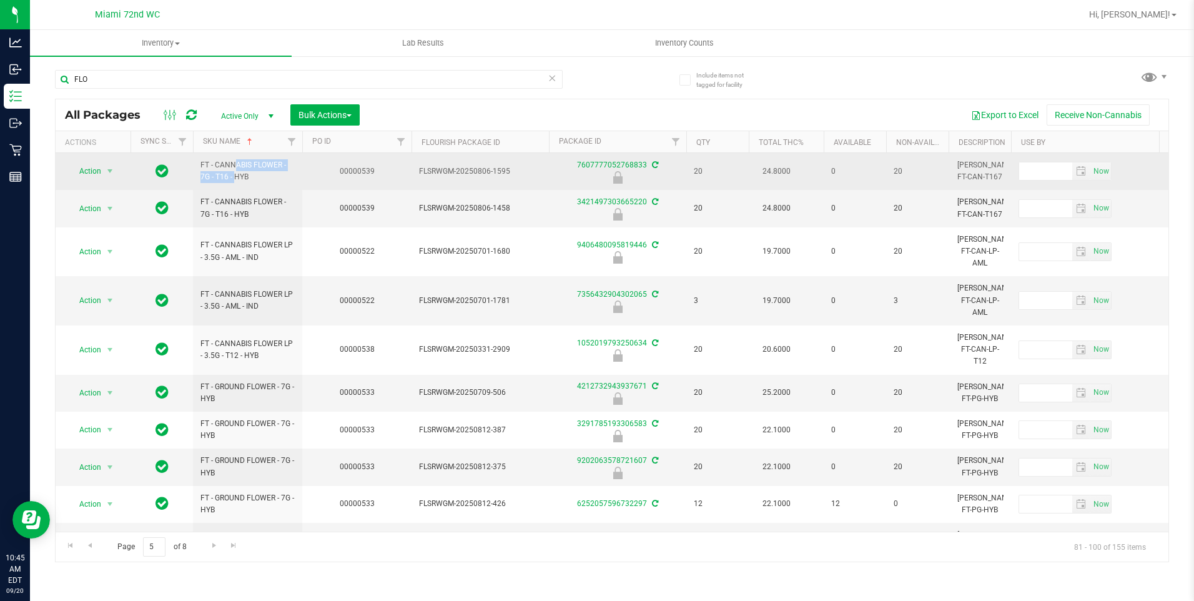
copy span "FT - CANNABIS FLOWER - 7G"
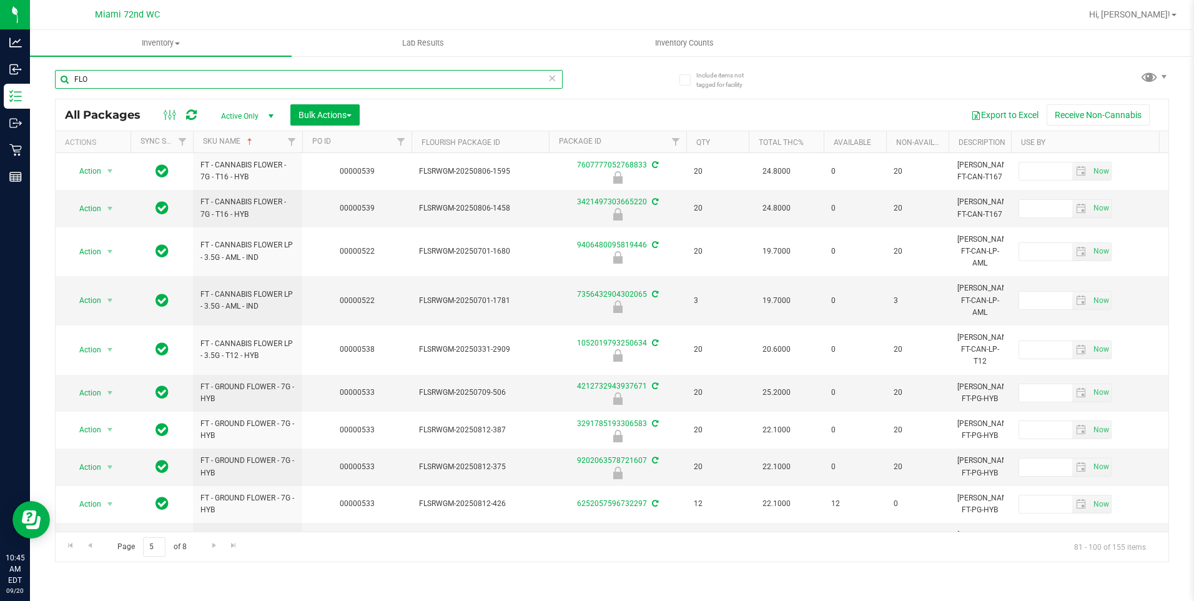
click at [200, 81] on input "FLO" at bounding box center [309, 79] width 508 height 19
paste input "T - CANNABIS FLOWER - 7G"
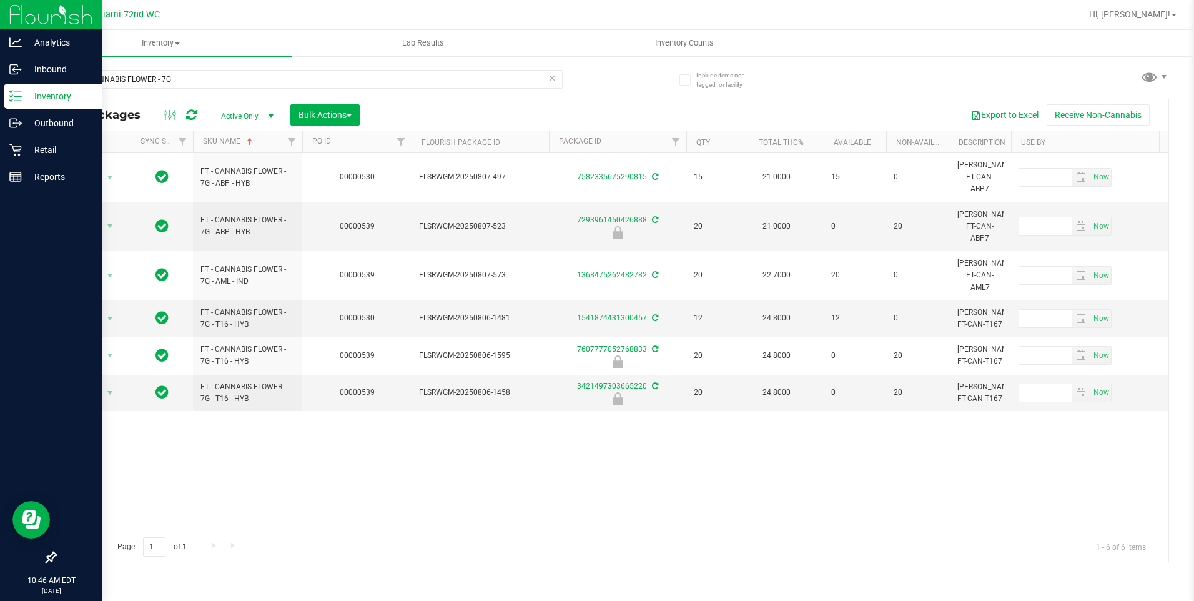
click at [19, 89] on div "Inventory" at bounding box center [53, 96] width 99 height 25
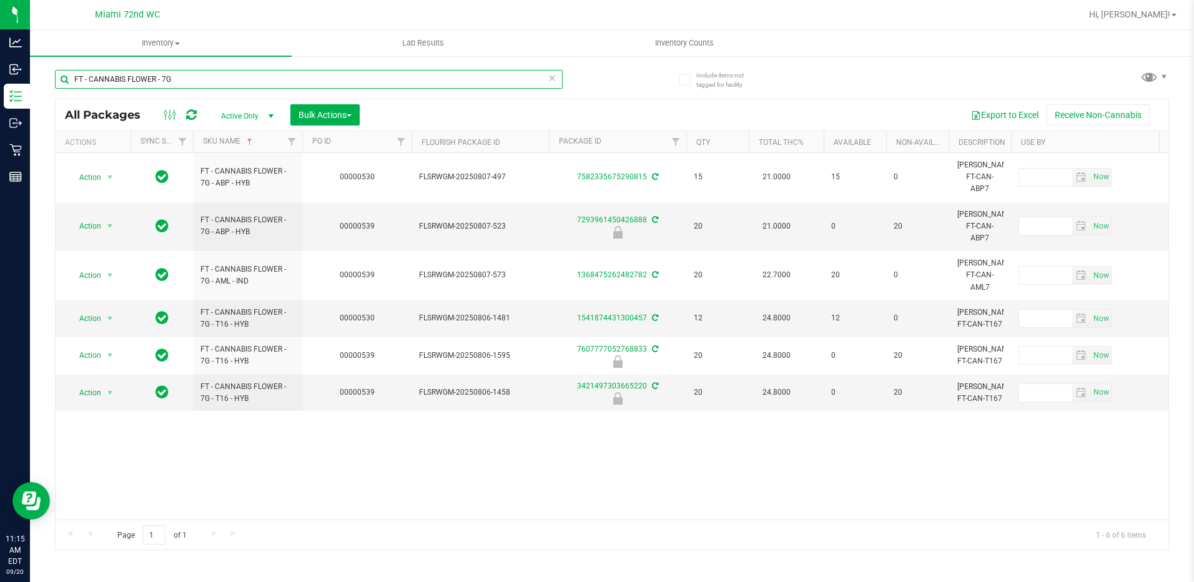
click at [183, 72] on input "FT - CANNABIS FLOWER - 7G" at bounding box center [309, 79] width 508 height 19
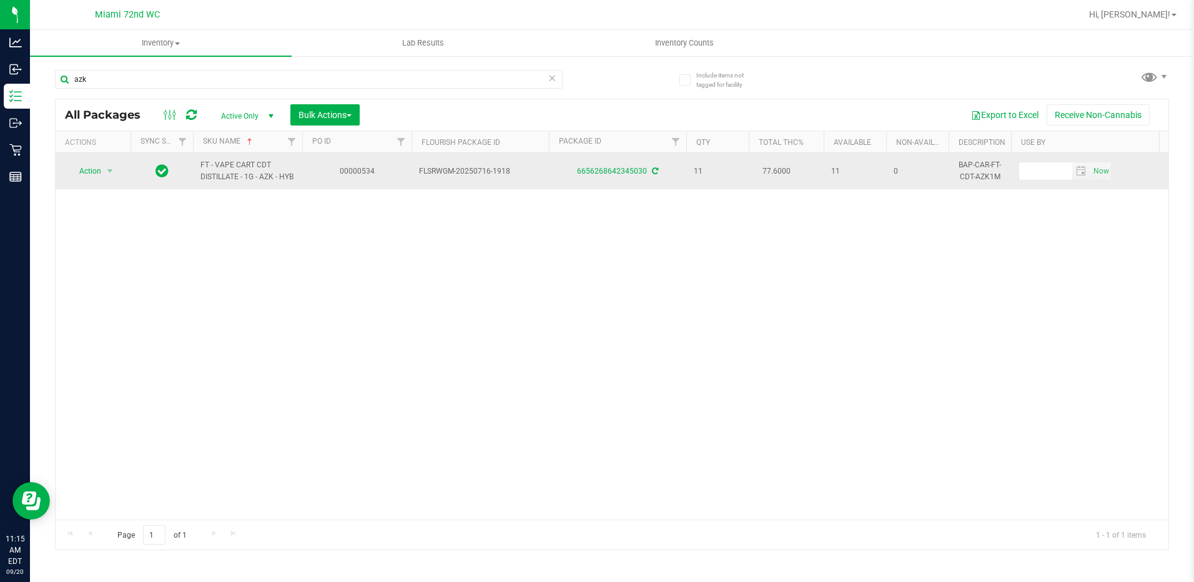
click at [274, 177] on span "FT - VAPE CART CDT DISTILLATE - 1G - AZK - HYB" at bounding box center [247, 171] width 94 height 24
click at [268, 177] on span "FT - VAPE CART CDT DISTILLATE - 1G - AZK - HYB" at bounding box center [247, 171] width 94 height 24
copy span "AZK"
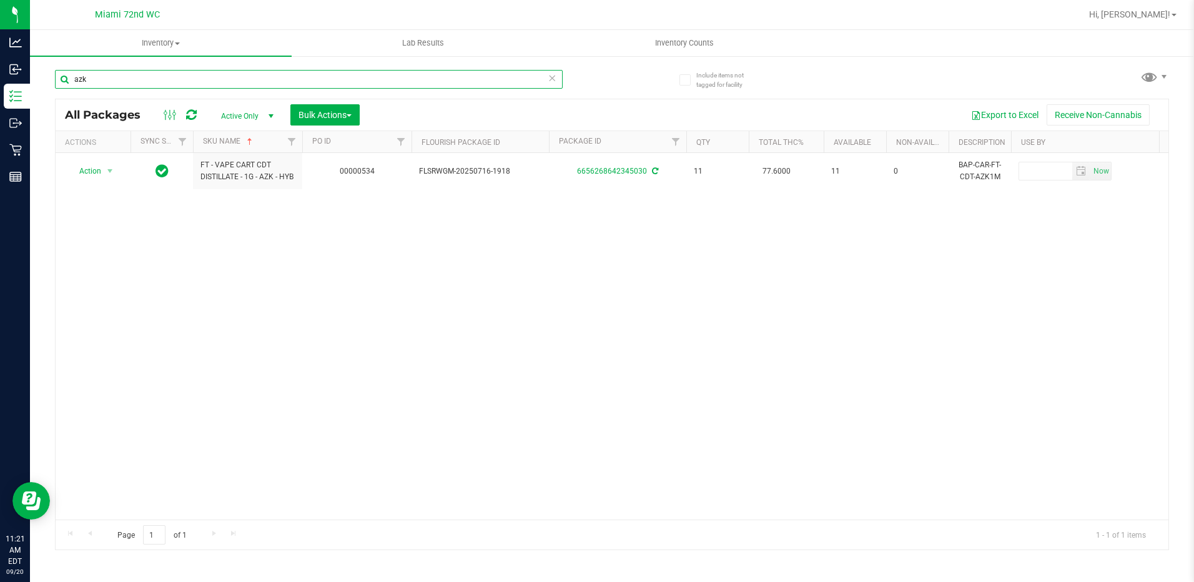
click at [161, 81] on input "azk" at bounding box center [309, 79] width 508 height 19
type input "a"
type input "mec"
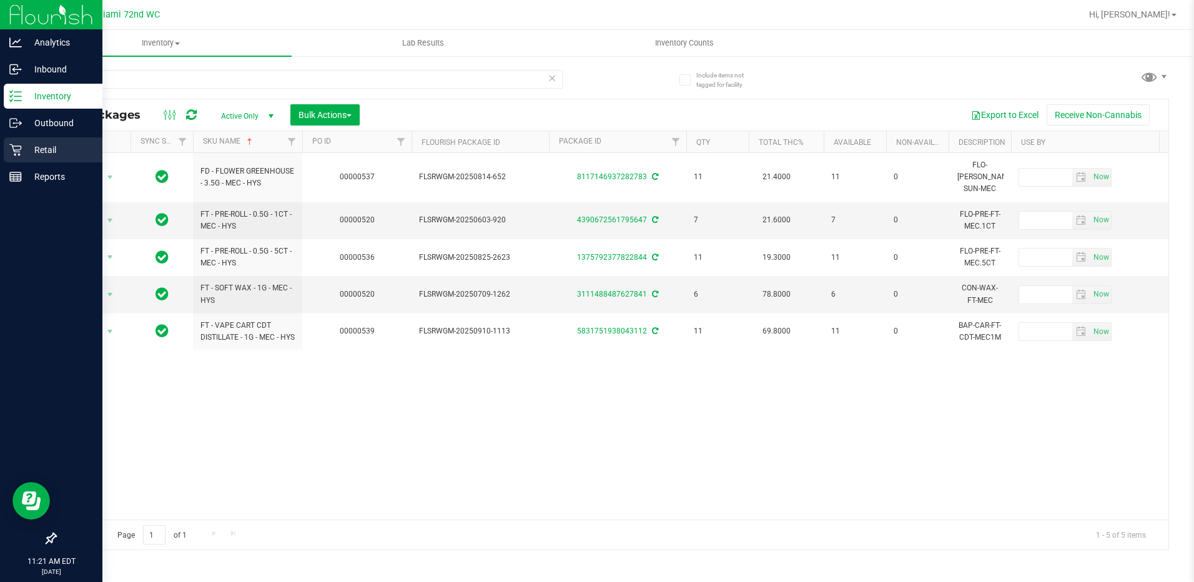
click at [12, 155] on icon at bounding box center [15, 150] width 12 height 12
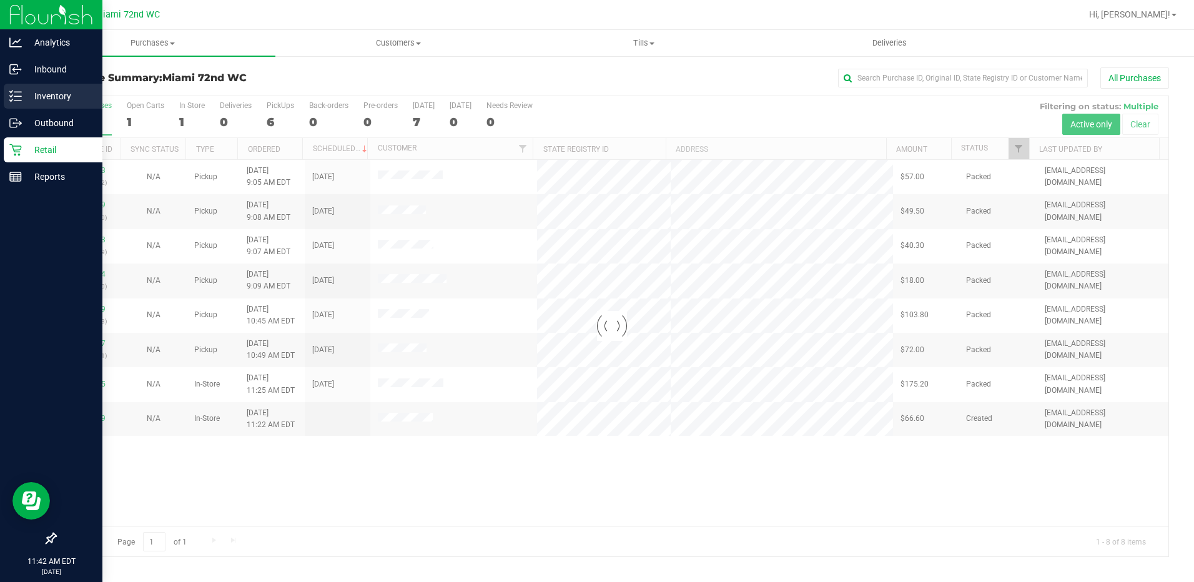
click at [11, 91] on icon at bounding box center [15, 96] width 12 height 12
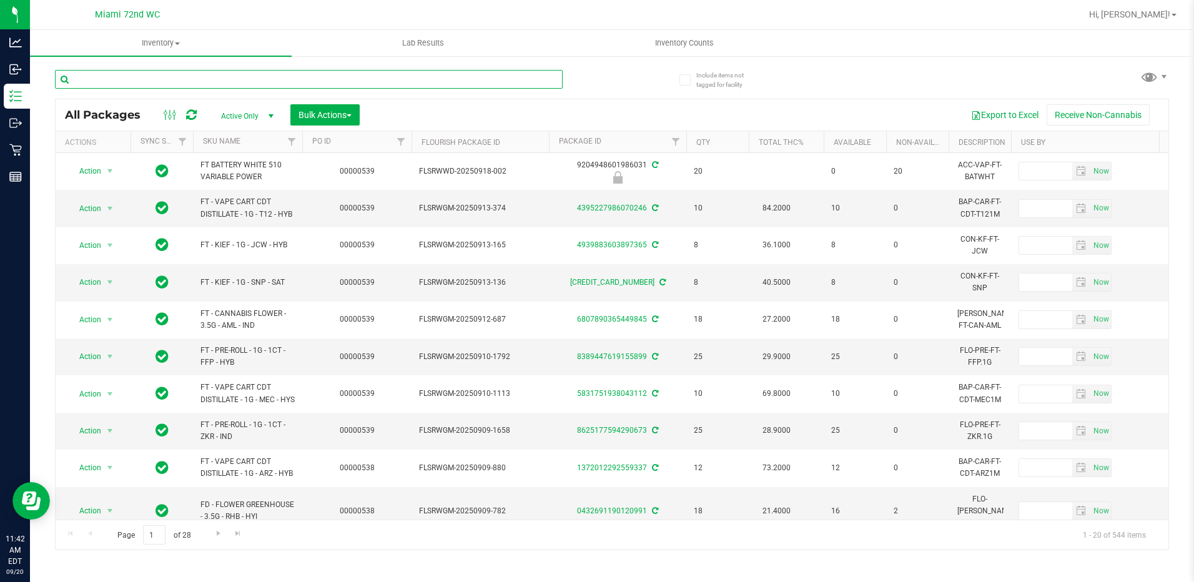
click at [240, 81] on input "text" at bounding box center [309, 79] width 508 height 19
type input "flo"
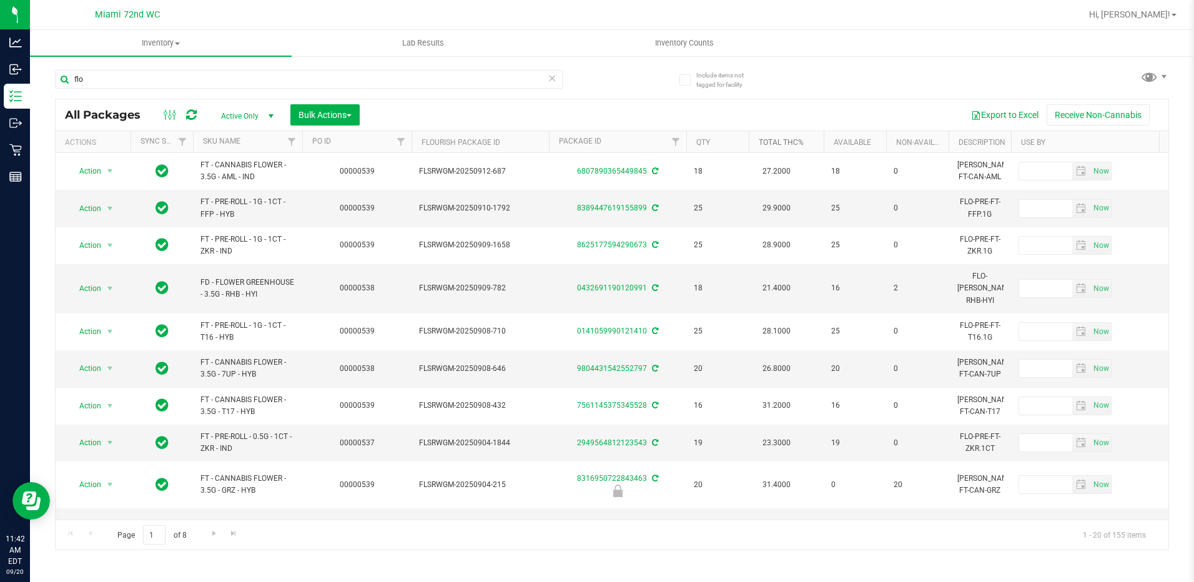
click at [784, 143] on link "Total THC%" at bounding box center [781, 142] width 45 height 9
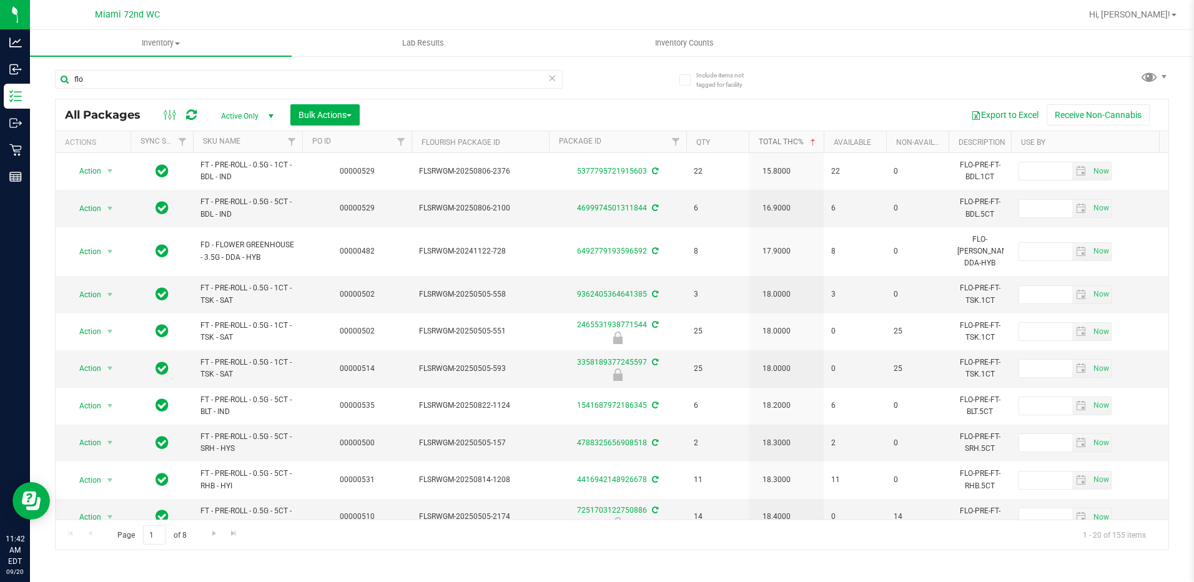
click at [788, 137] on link "Total THC%" at bounding box center [788, 141] width 59 height 9
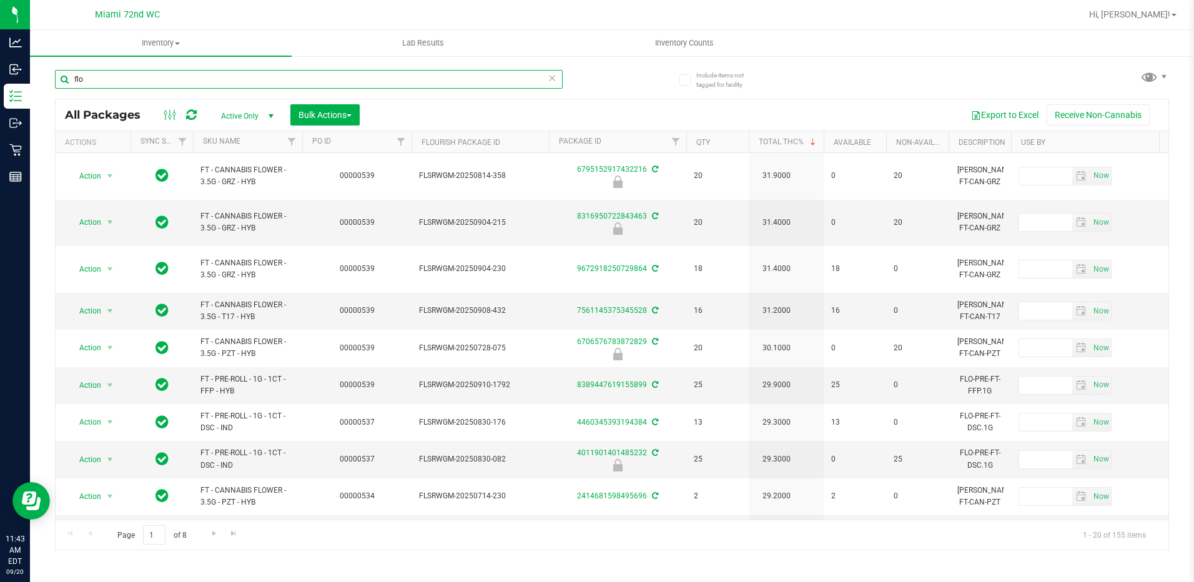
click at [156, 84] on input "flo" at bounding box center [309, 79] width 508 height 19
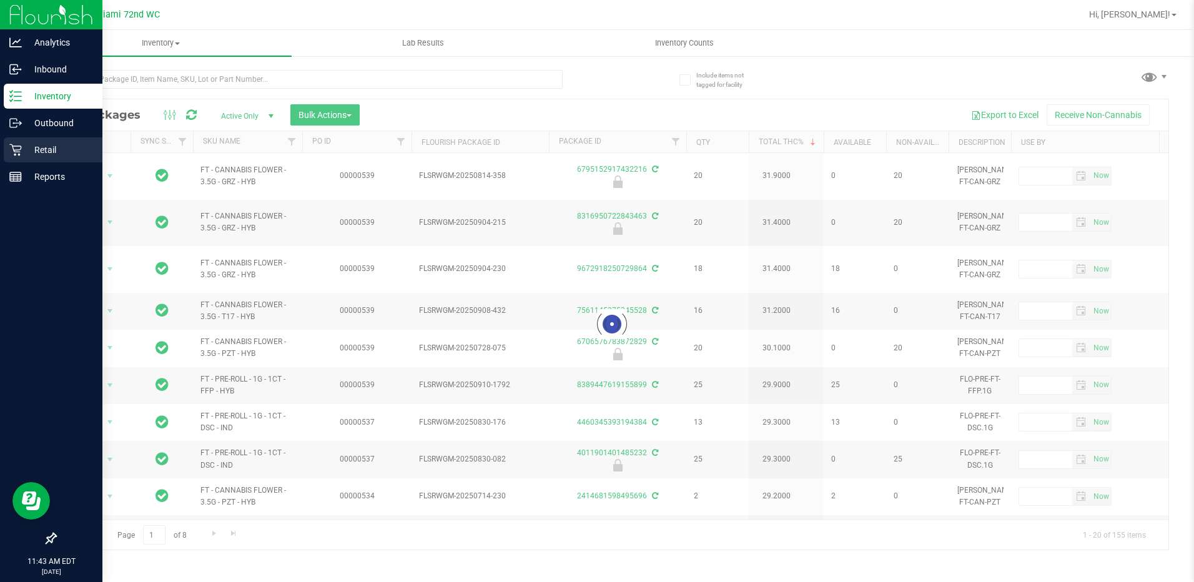
click at [10, 150] on icon at bounding box center [15, 150] width 12 height 12
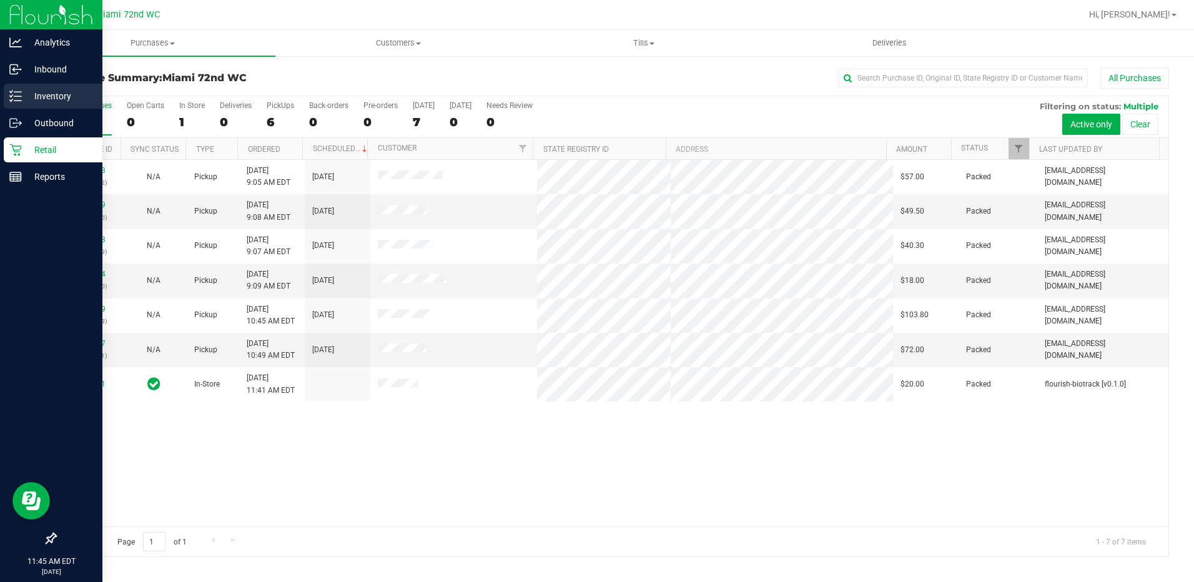
click at [3, 98] on link "Inventory" at bounding box center [51, 97] width 102 height 27
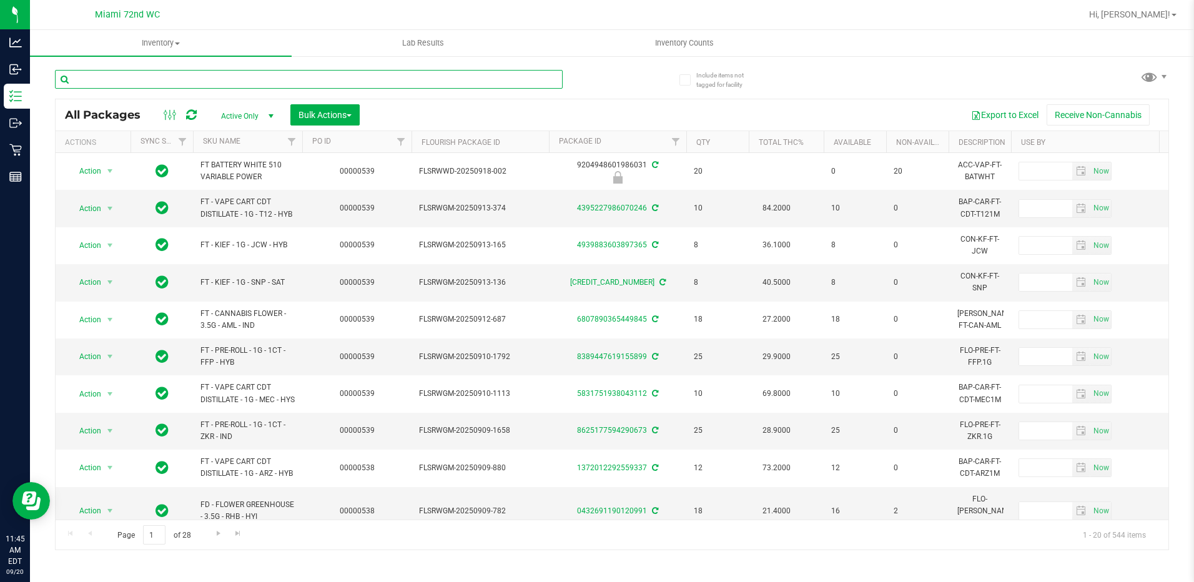
click at [245, 85] on input "text" at bounding box center [309, 79] width 508 height 19
click at [806, 144] on th "Total THC%" at bounding box center [786, 142] width 75 height 22
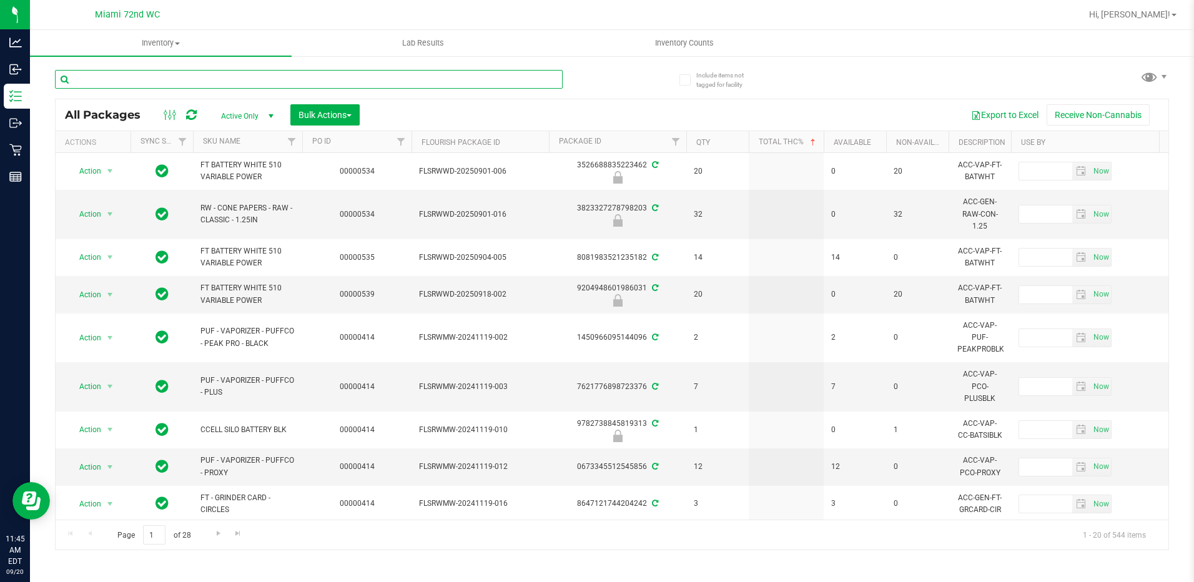
click at [205, 86] on input "text" at bounding box center [309, 79] width 508 height 19
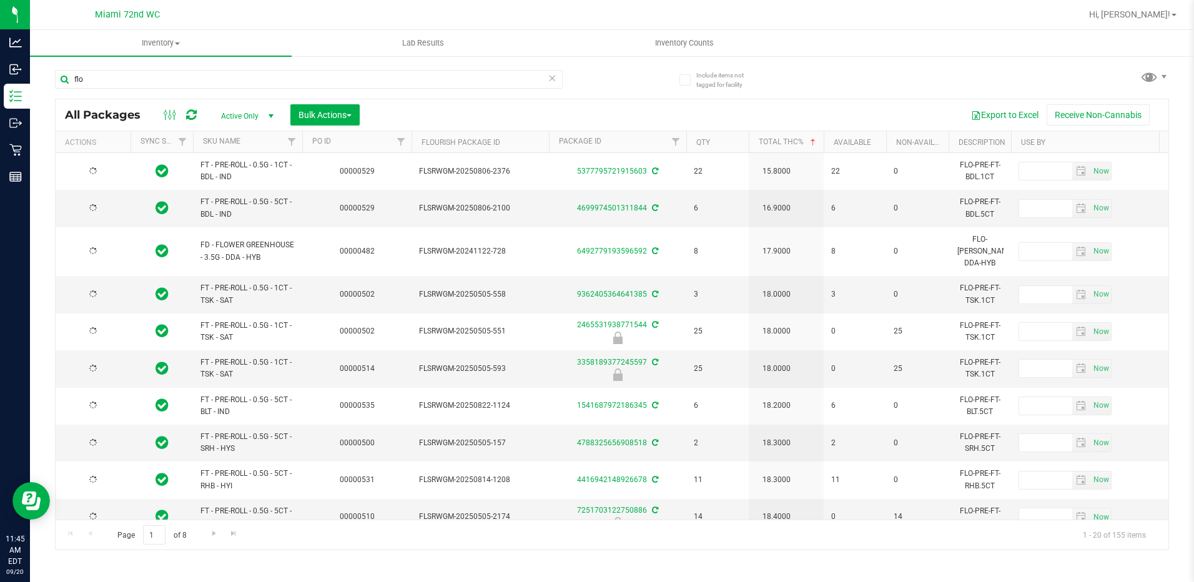
click at [812, 148] on th "Total THC%" at bounding box center [786, 142] width 75 height 22
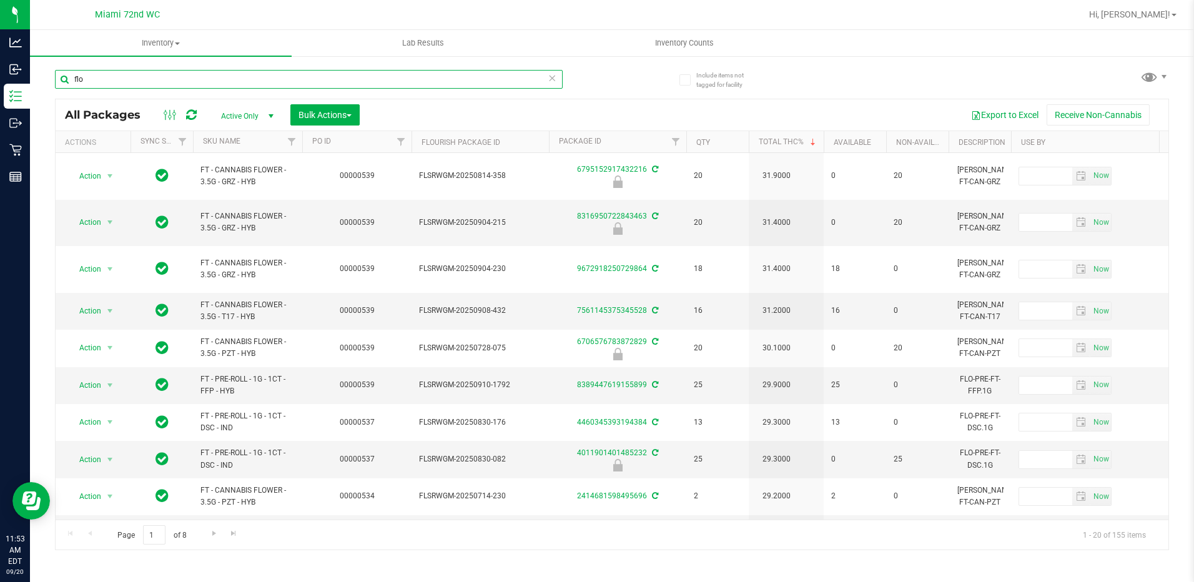
click at [222, 79] on input "flo" at bounding box center [309, 79] width 508 height 19
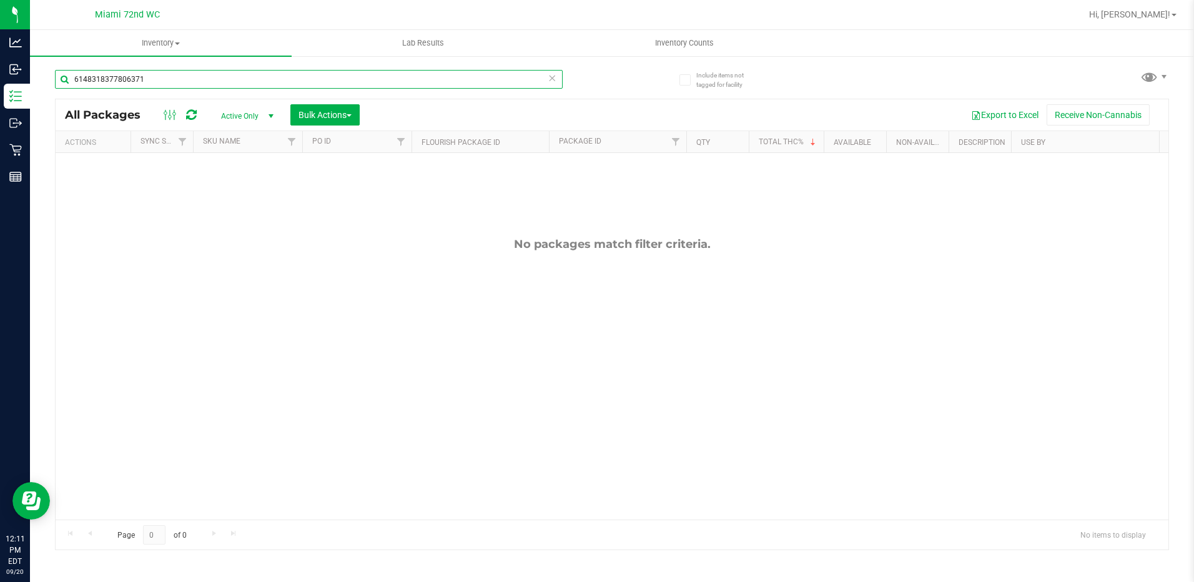
type input "6148318377806371"
